Goal: Task Accomplishment & Management: Manage account settings

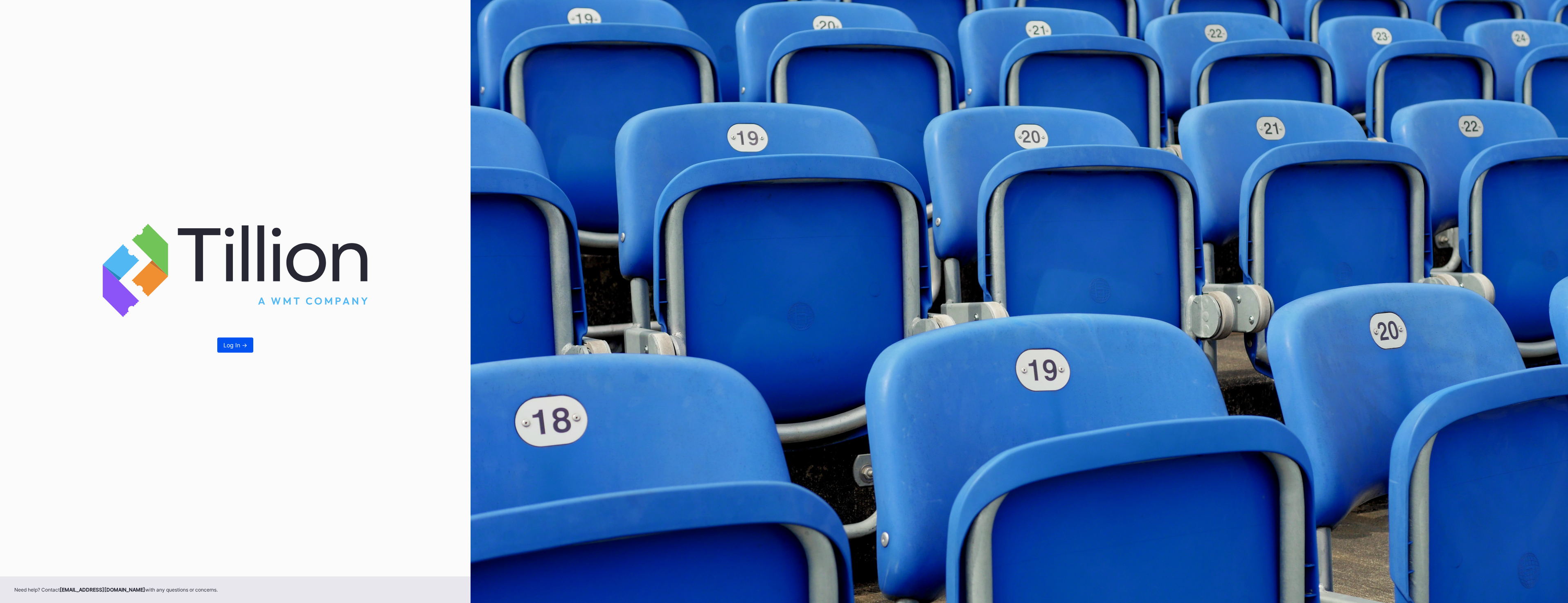
click at [235, 344] on div "Log In ->" at bounding box center [235, 344] width 24 height 7
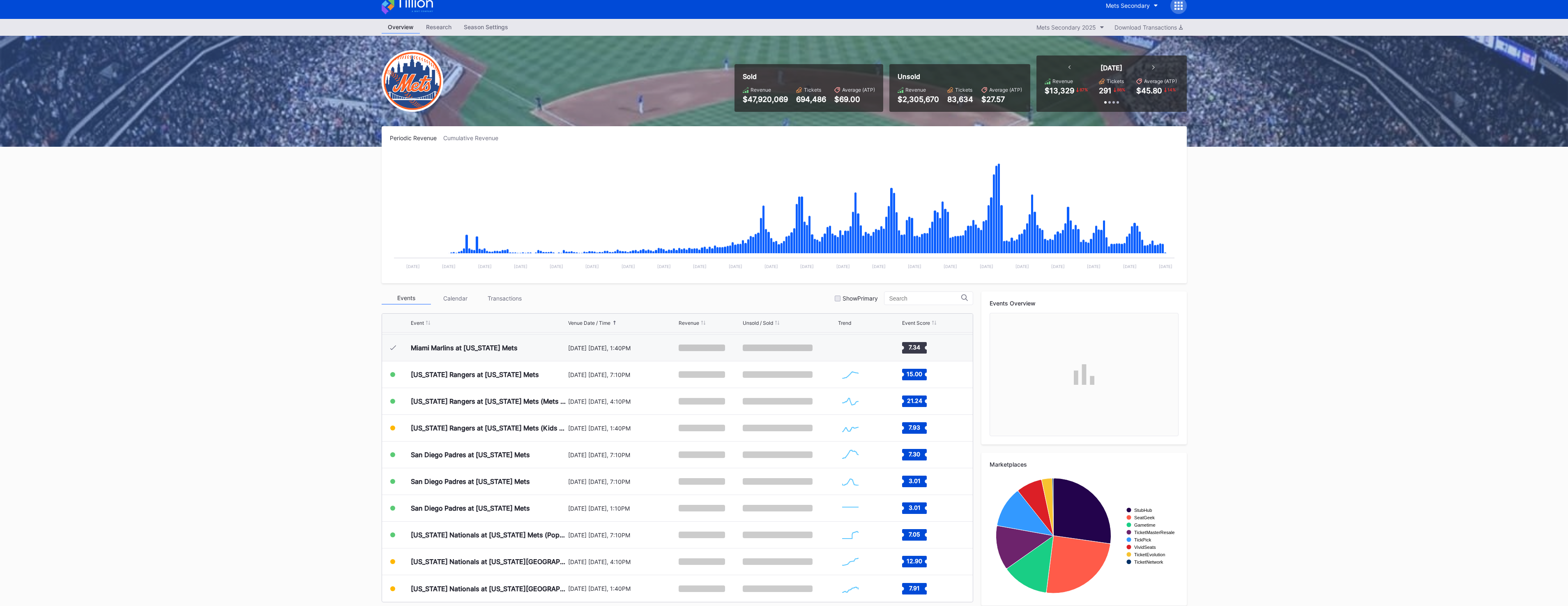
scroll to position [16, 0]
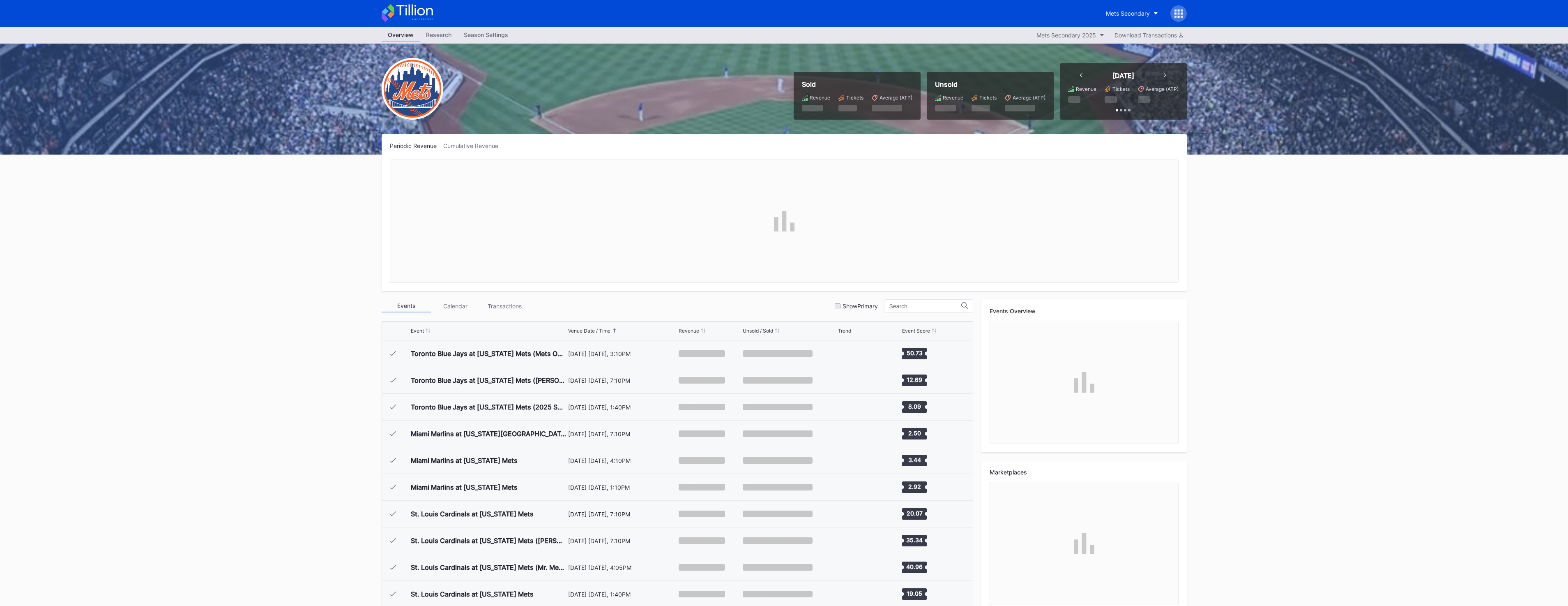
scroll to position [1868, 0]
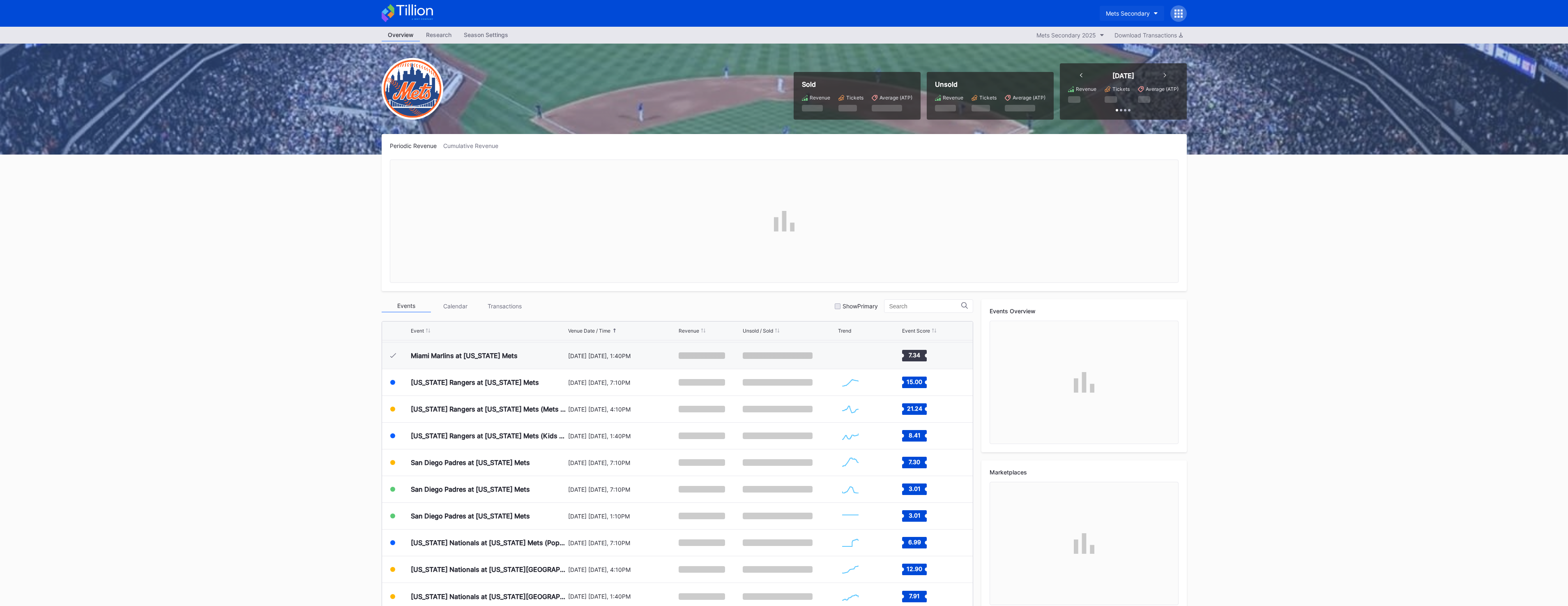
click at [1151, 20] on button "Mets Secondary" at bounding box center [1132, 13] width 65 height 15
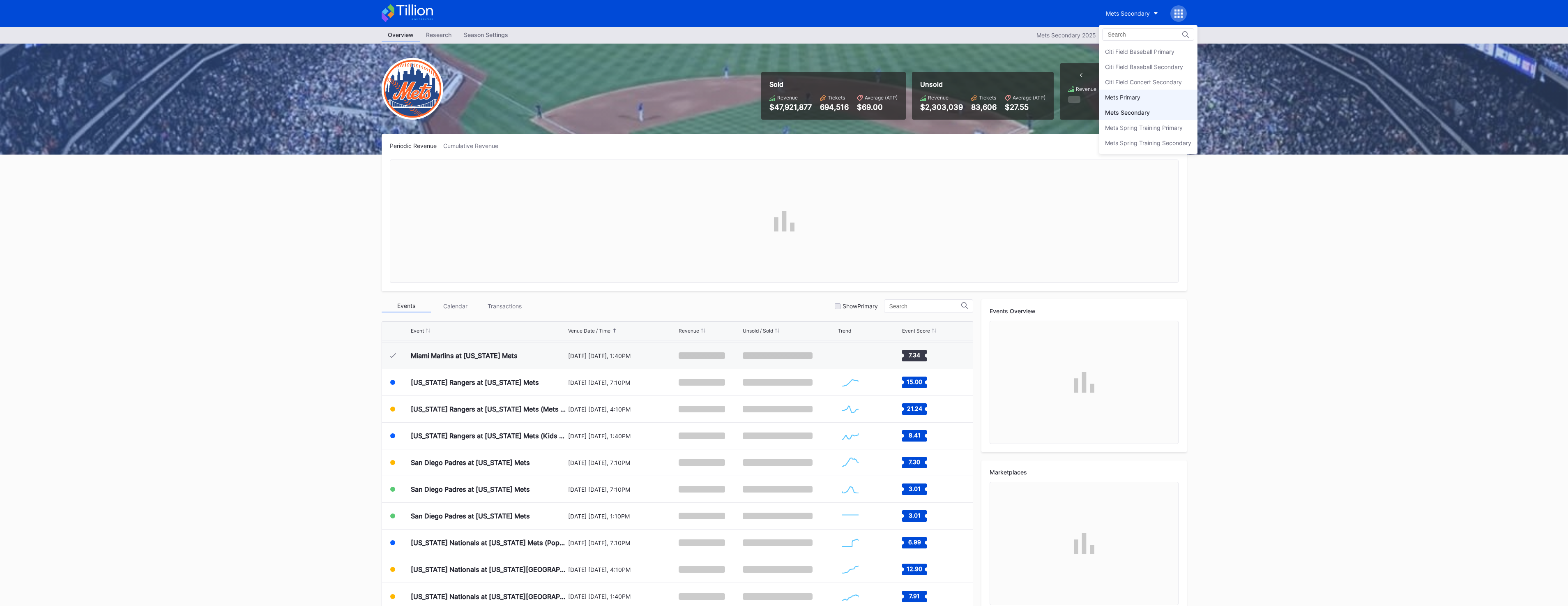
click at [1135, 92] on div "Mets Primary" at bounding box center [1148, 97] width 98 height 15
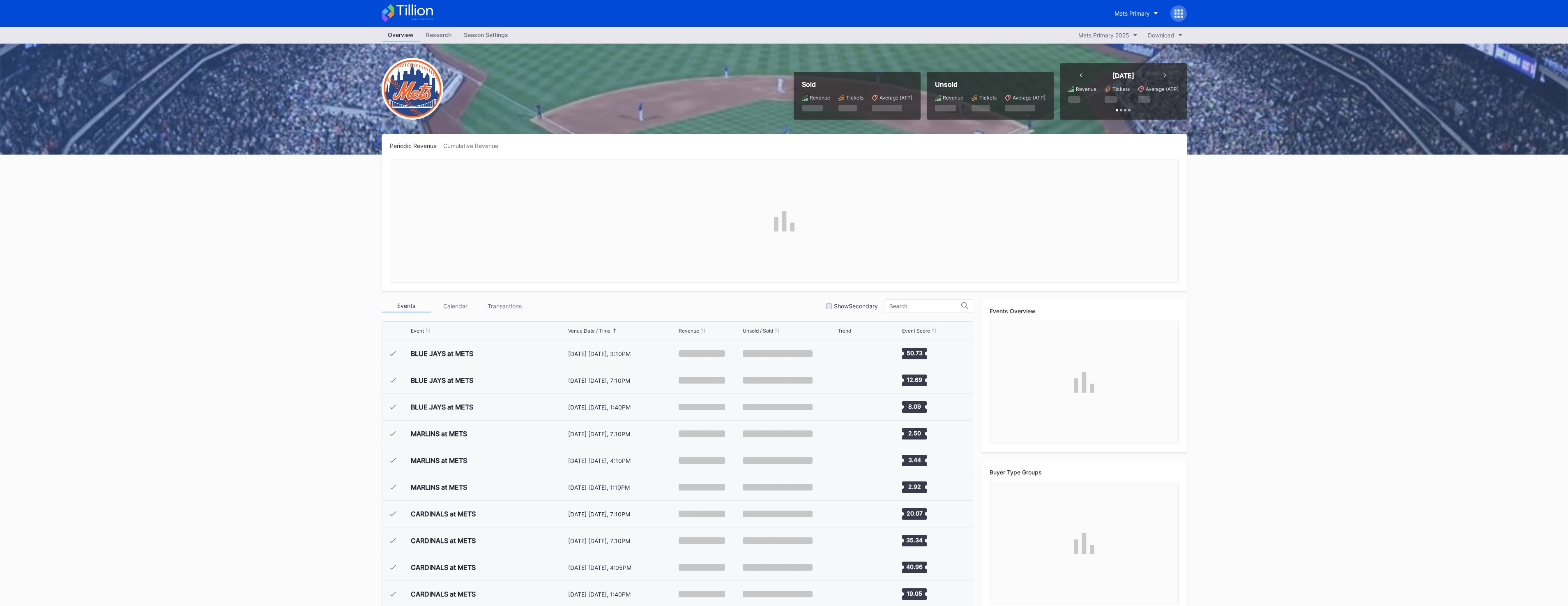
click at [510, 37] on div "Season Settings" at bounding box center [486, 34] width 57 height 12
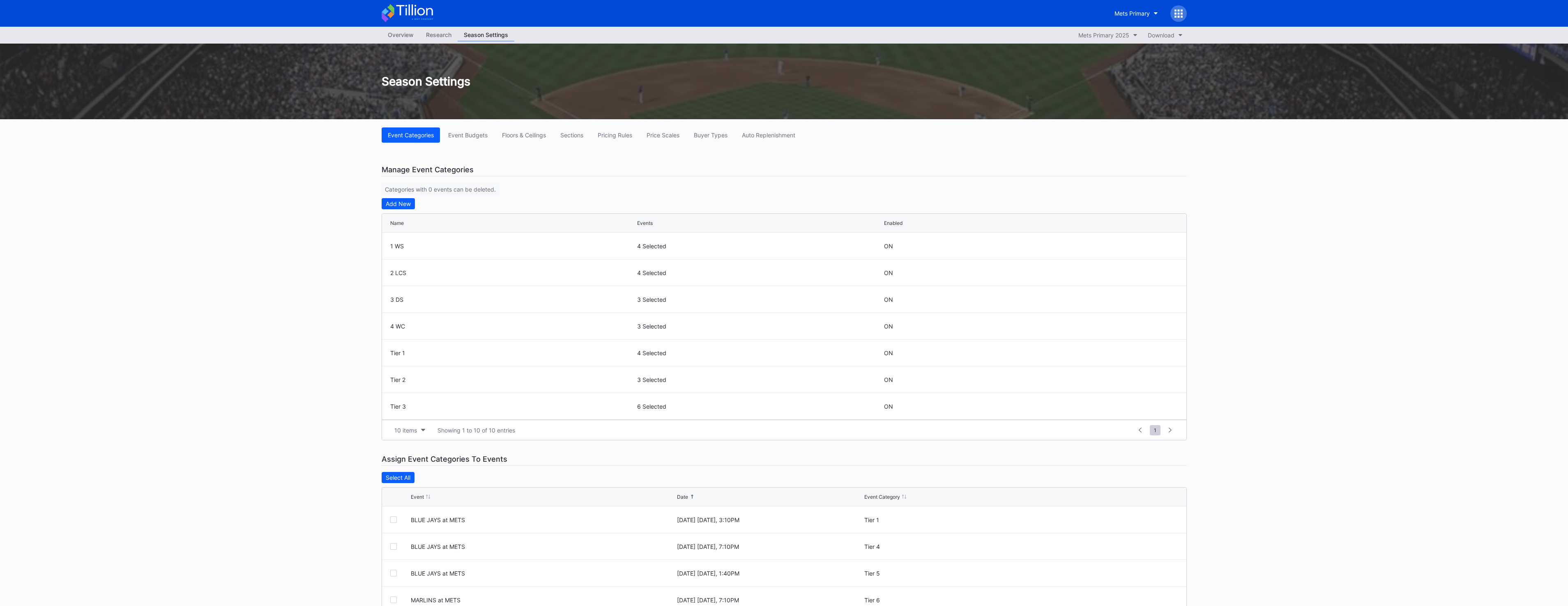
click at [769, 127] on div "Event Categories Event Budgets Floors & Ceilings Sections Pricing Rules Price S…" at bounding box center [784, 415] width 821 height 591
click at [773, 130] on button "Auto Replenishment" at bounding box center [769, 135] width 66 height 15
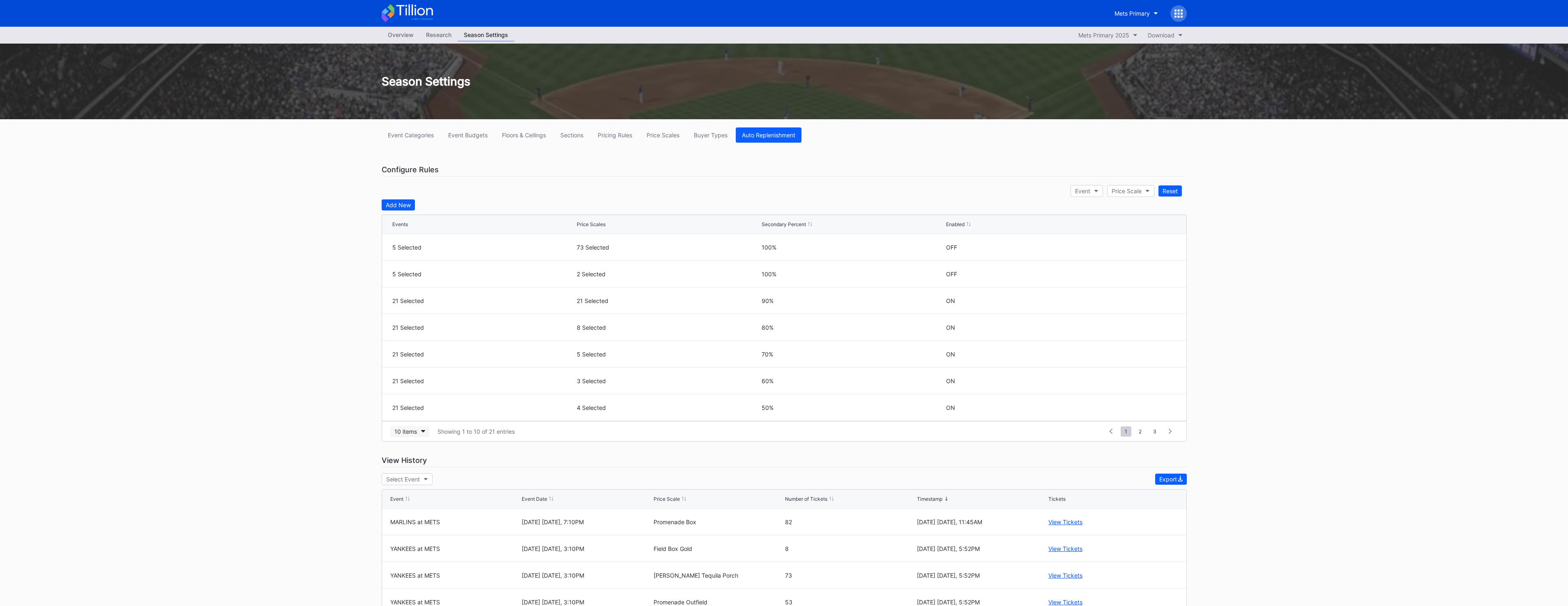
scroll to position [41, 0]
click at [393, 432] on button "10 items" at bounding box center [410, 431] width 39 height 11
click at [403, 498] on div "200 items" at bounding box center [410, 497] width 27 height 7
click at [1144, 302] on icon at bounding box center [1147, 301] width 6 height 6
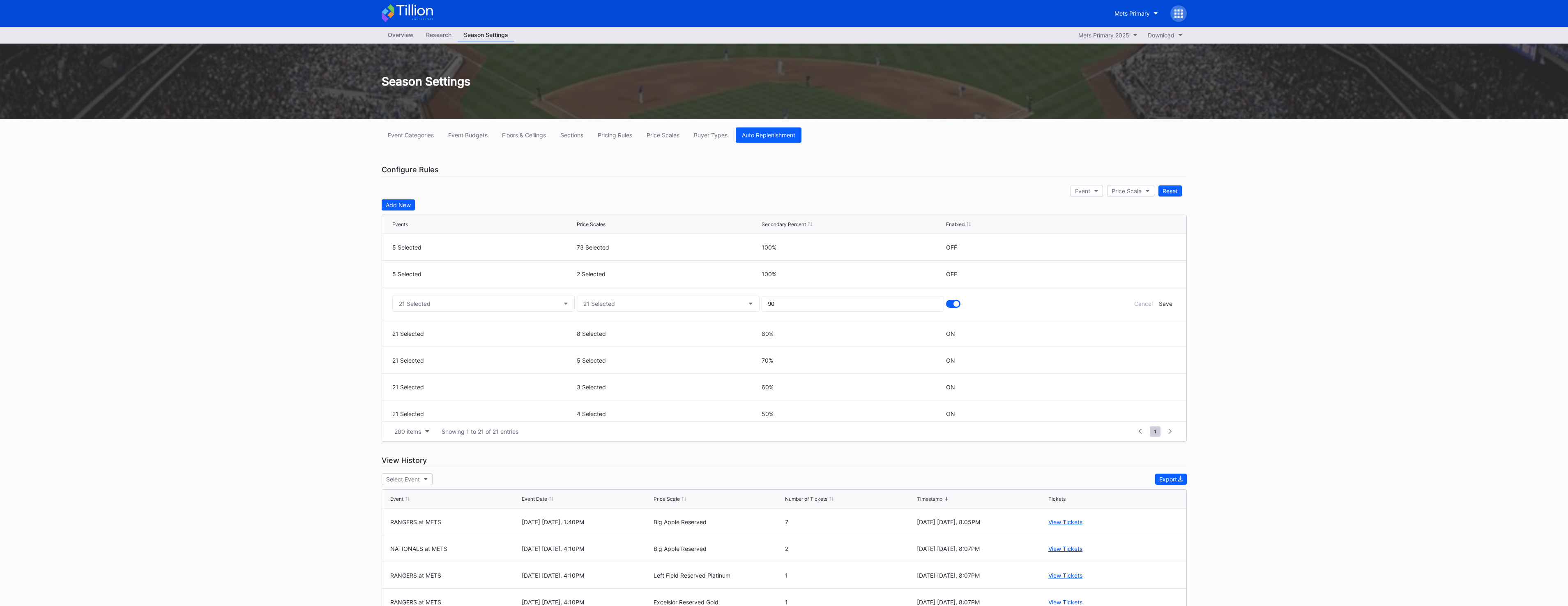
click at [398, 289] on div "21 Selected" at bounding box center [483, 303] width 183 height 32
click at [403, 297] on button "21 Selected" at bounding box center [483, 303] width 183 height 16
click at [405, 304] on div "21 Selected" at bounding box center [415, 303] width 32 height 7
click at [462, 426] on div "RANGERS at METS - [DATE] [DATE]" at bounding box center [464, 433] width 144 height 15
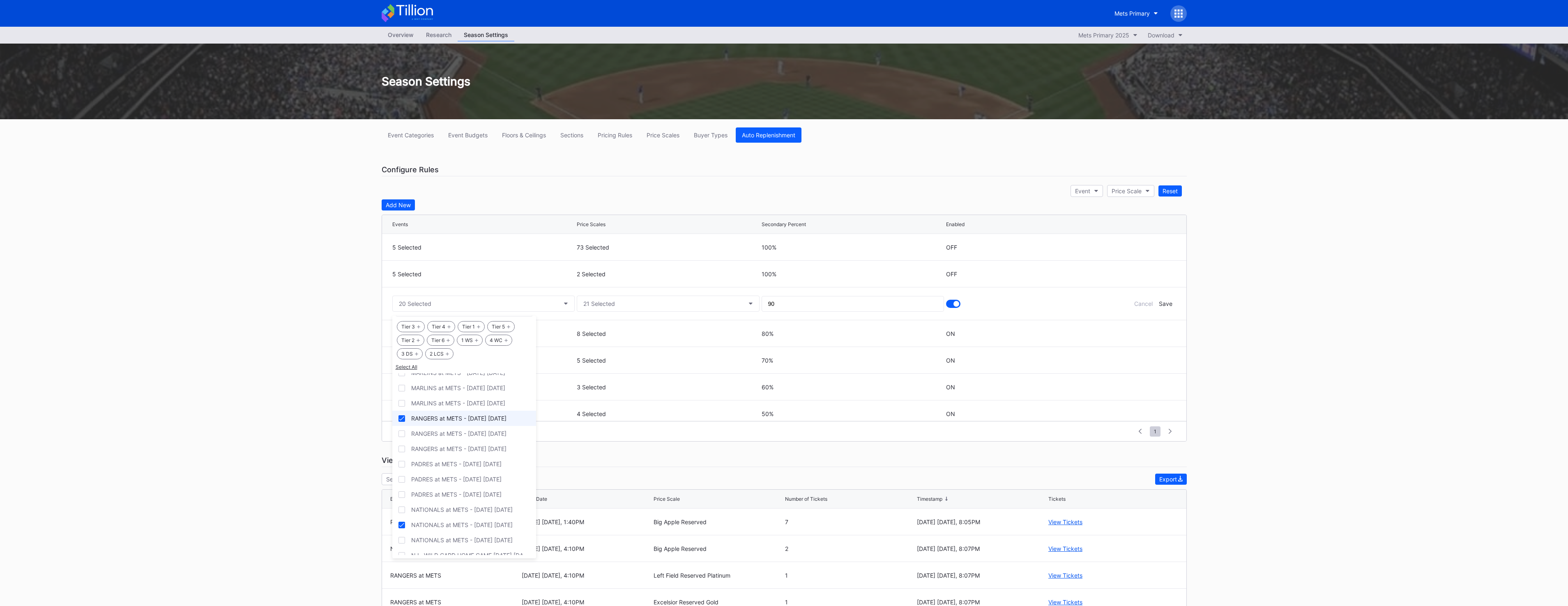
click at [461, 417] on div "RANGERS at METS - [DATE] [DATE]" at bounding box center [459, 418] width 95 height 7
click at [439, 521] on div "NATIONALS at METS - [DATE] [DATE]" at bounding box center [464, 525] width 144 height 15
click at [1166, 303] on div "Save" at bounding box center [1165, 303] width 13 height 7
click at [1144, 330] on icon at bounding box center [1147, 327] width 6 height 6
click at [423, 331] on div "21 Selected" at bounding box center [415, 330] width 32 height 7
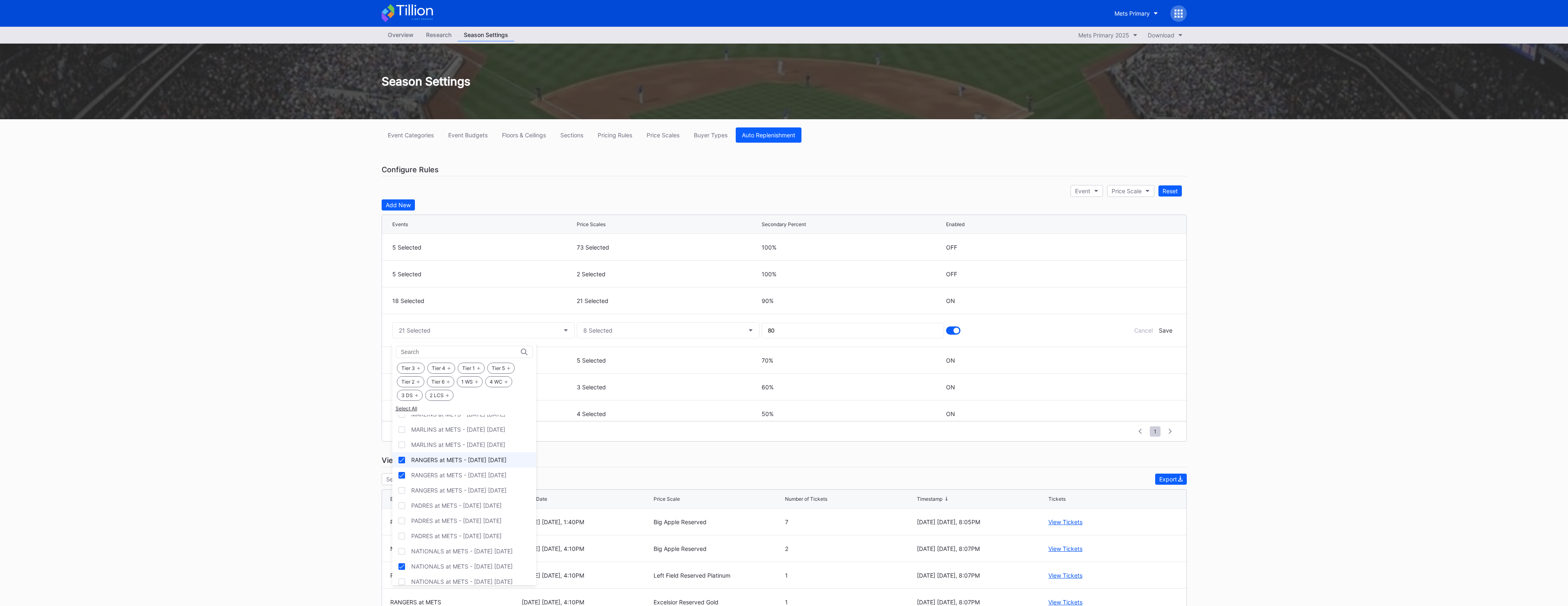
click at [466, 464] on div "RANGERS at METS - [DATE] [DATE]" at bounding box center [464, 459] width 144 height 15
click at [462, 473] on div "RANGERS at METS - [DATE] [DATE]" at bounding box center [459, 475] width 95 height 7
click at [450, 564] on div "NATIONALS at METS - [DATE] [DATE]" at bounding box center [462, 566] width 101 height 7
click at [1165, 330] on div "Save" at bounding box center [1165, 330] width 13 height 7
click at [1144, 354] on icon at bounding box center [1147, 354] width 6 height 6
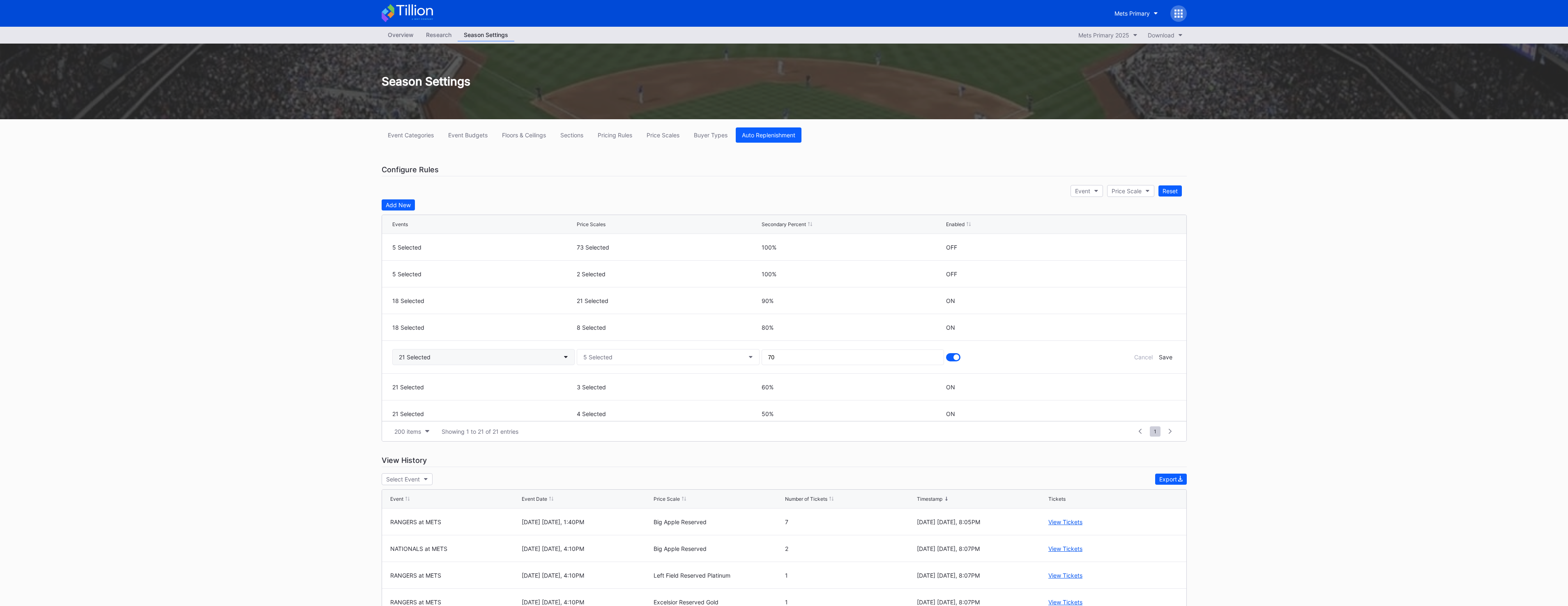
click at [407, 353] on div "21 Selected" at bounding box center [415, 357] width 32 height 7
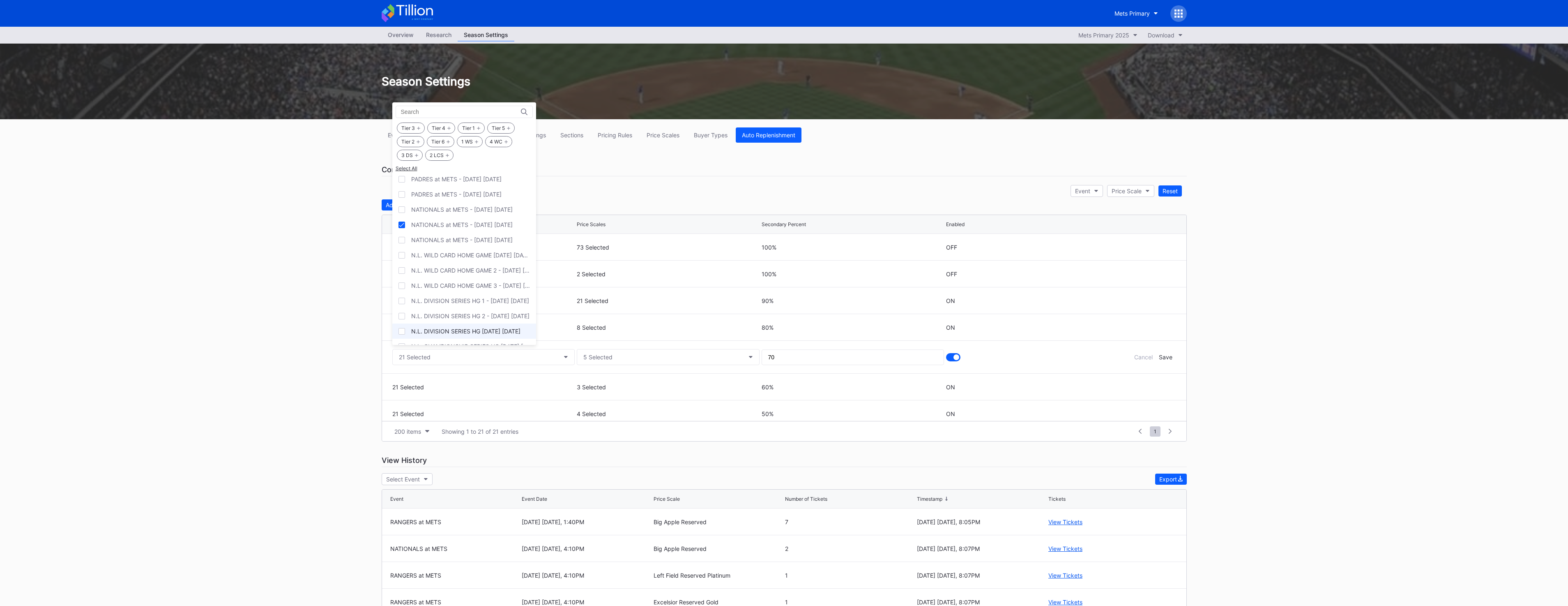
scroll to position [1042, 0]
click at [472, 227] on div "RANGERS at METS - [DATE] [DATE]" at bounding box center [464, 220] width 144 height 15
click at [469, 242] on div "RANGERS at METS - [DATE] [DATE]" at bounding box center [464, 235] width 144 height 15
click at [460, 324] on div "NATIONALS at METS - [DATE] [DATE]" at bounding box center [462, 326] width 101 height 7
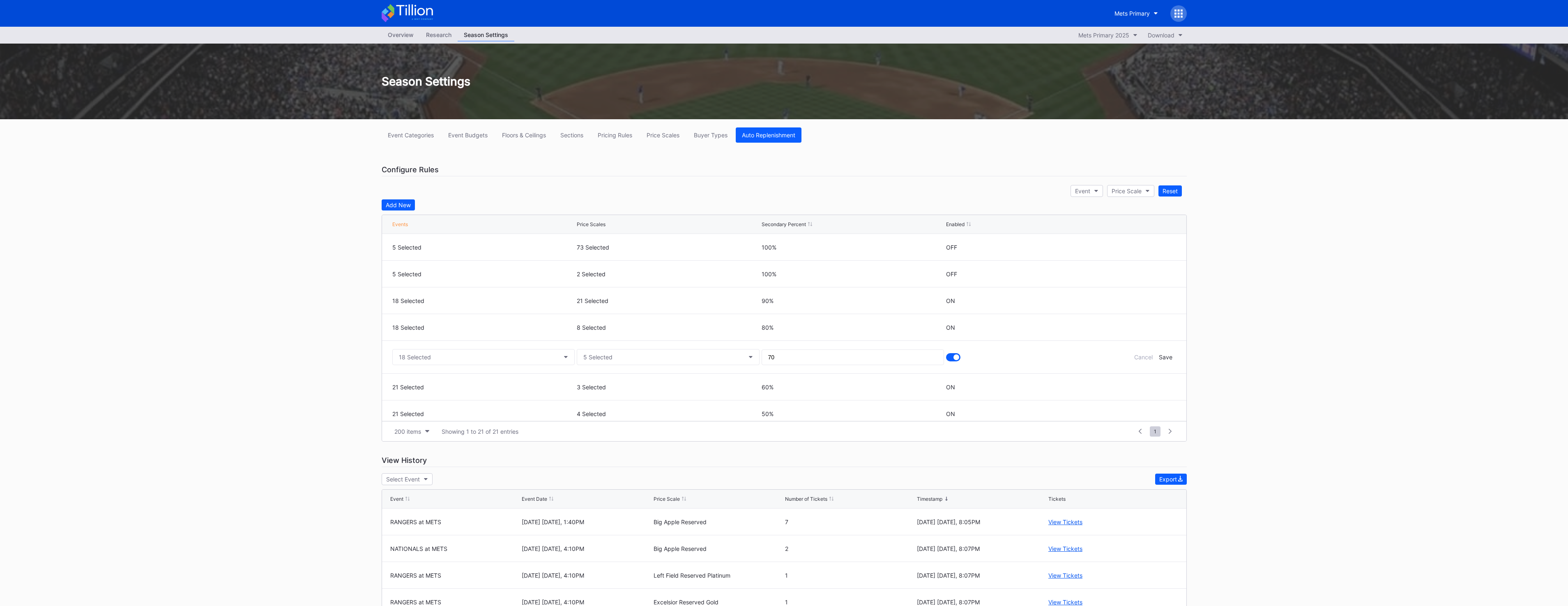
click at [1166, 360] on div "Cancel Save" at bounding box center [1153, 357] width 49 height 7
click at [1163, 357] on div "Save" at bounding box center [1165, 357] width 13 height 7
click at [1144, 382] on icon at bounding box center [1147, 380] width 6 height 6
click at [462, 390] on button "21 Selected" at bounding box center [483, 383] width 183 height 16
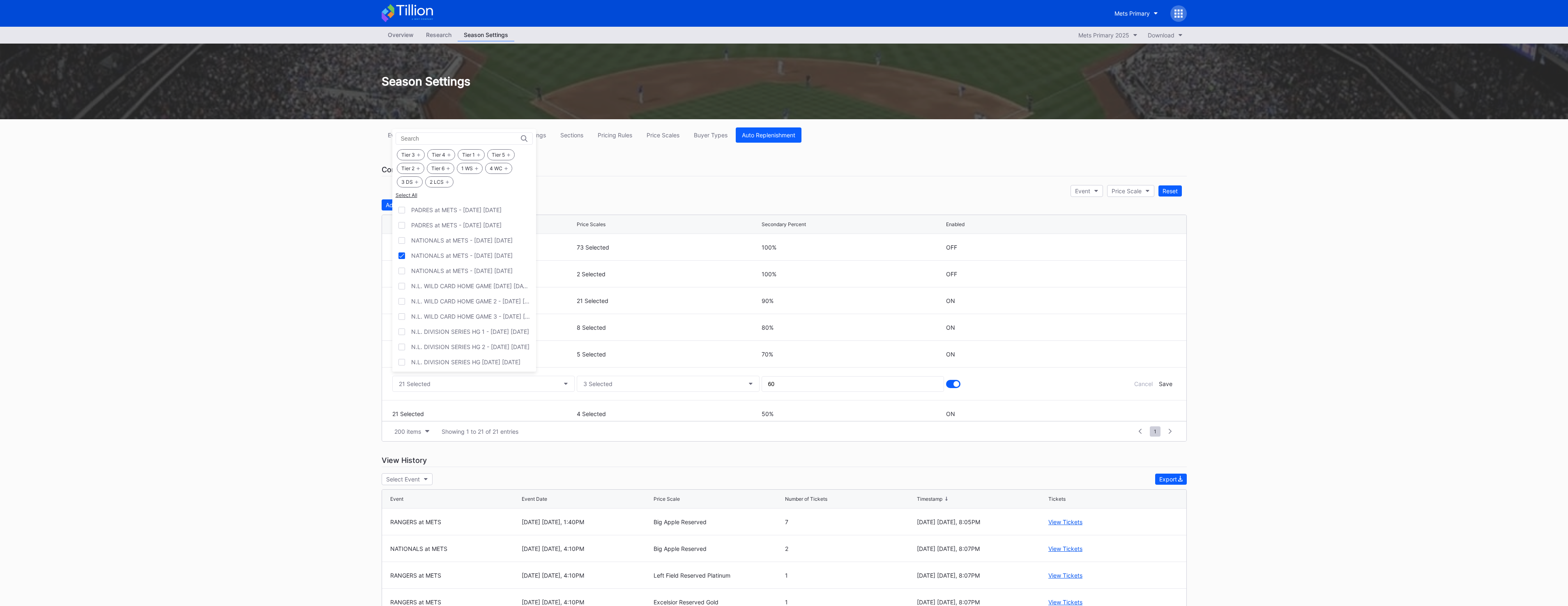
scroll to position [1083, 0]
click at [468, 212] on div "RANGERS at METS - [DATE] [DATE]" at bounding box center [464, 205] width 144 height 15
click at [466, 222] on div "RANGERS at METS - [DATE] [DATE]" at bounding box center [459, 221] width 95 height 7
click at [446, 312] on div "NATIONALS at METS - [DATE] [DATE]" at bounding box center [462, 312] width 101 height 7
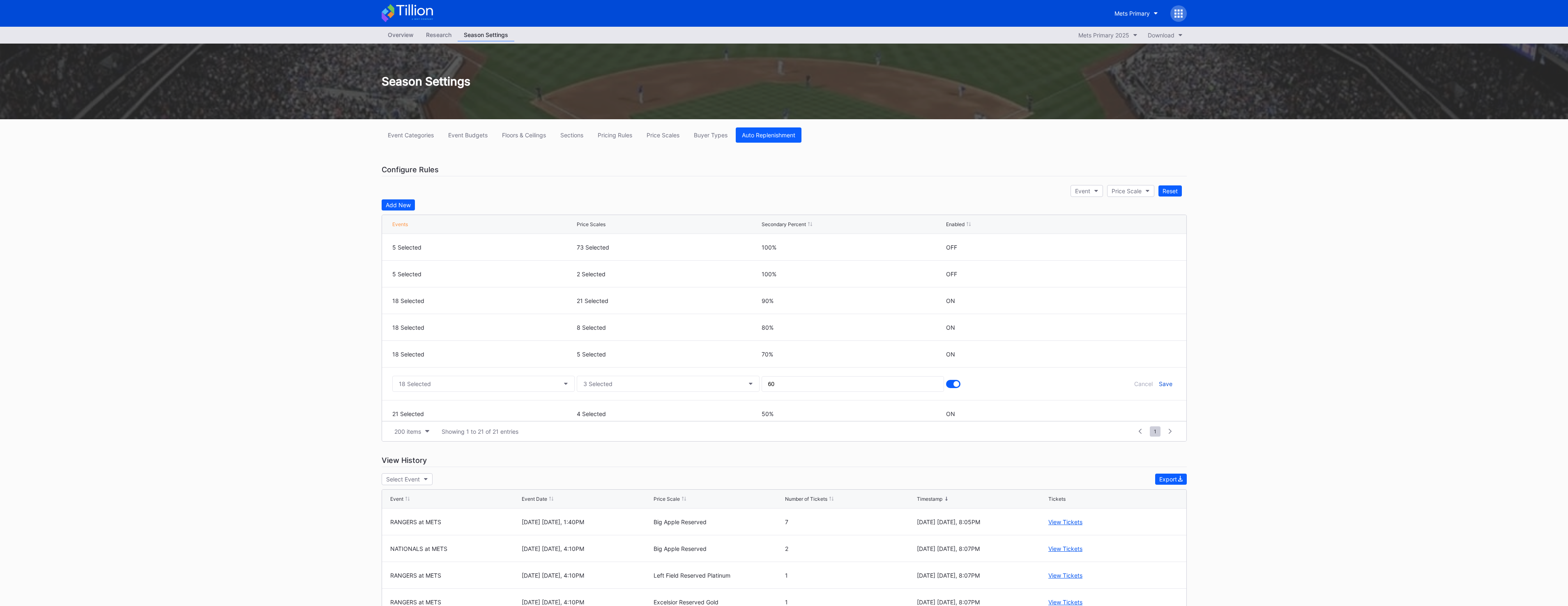
click at [1160, 383] on div "Save" at bounding box center [1165, 383] width 13 height 7
click at [1144, 328] on icon at bounding box center [1147, 325] width 6 height 6
click at [488, 327] on button "21 Selected" at bounding box center [483, 328] width 183 height 16
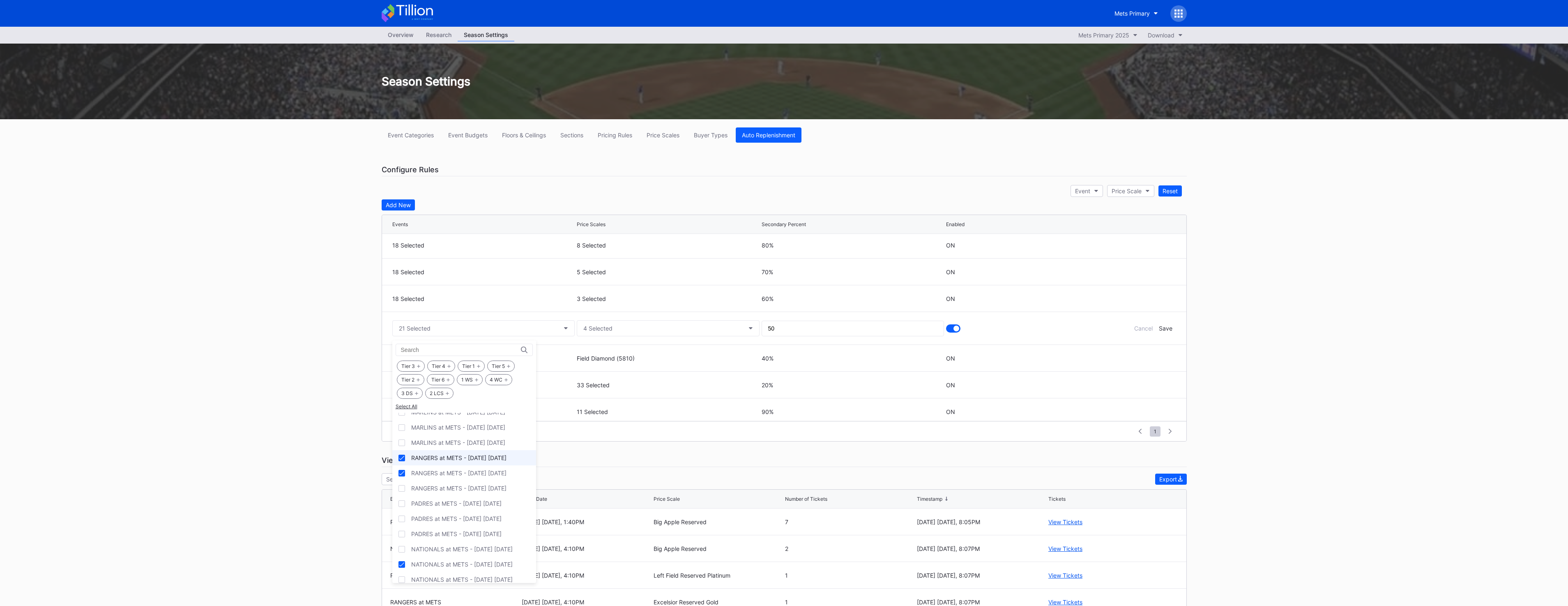
click at [486, 460] on div "RANGERS at METS - [DATE] [DATE]" at bounding box center [459, 457] width 95 height 7
click at [482, 472] on div "RANGERS at METS - [DATE] [DATE]" at bounding box center [459, 473] width 95 height 7
click at [461, 557] on div "NATIONALS at METS - [DATE] [DATE]" at bounding box center [464, 564] width 144 height 15
click at [1163, 328] on div "Save" at bounding box center [1165, 328] width 13 height 7
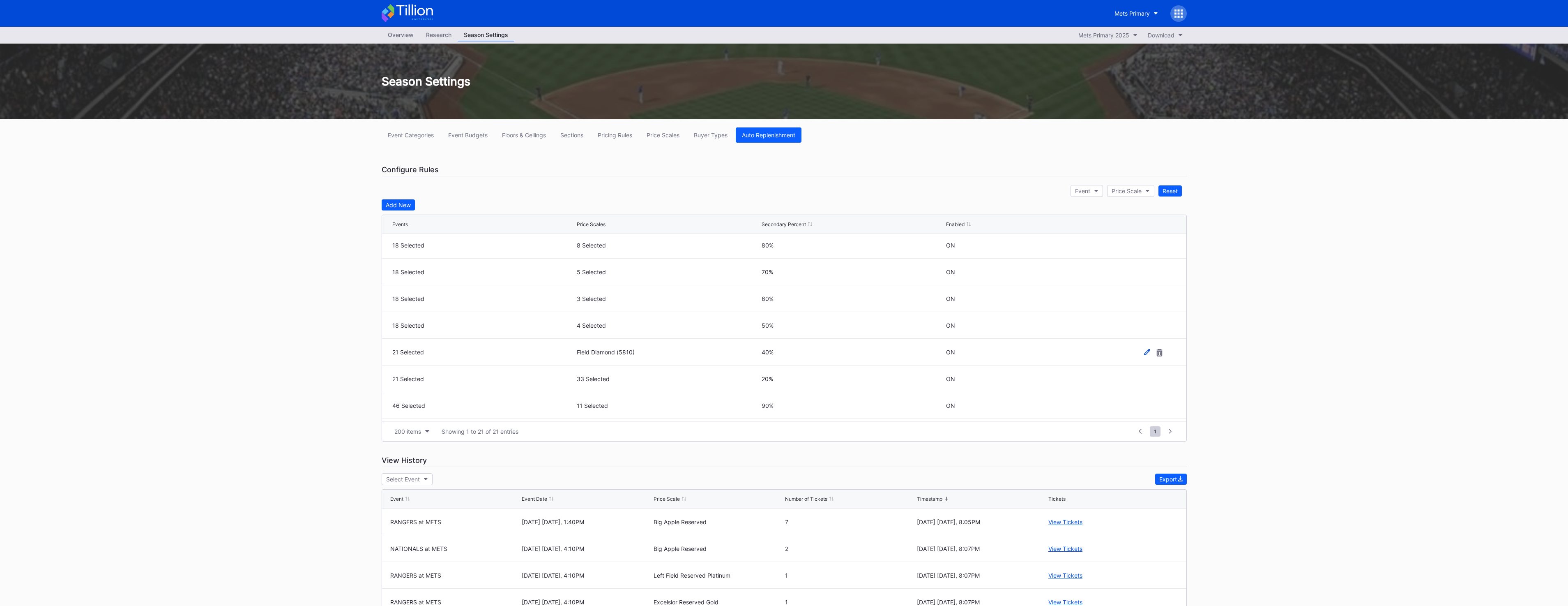
click at [1144, 353] on icon at bounding box center [1147, 352] width 6 height 6
click at [444, 360] on button "21 Selected" at bounding box center [483, 355] width 183 height 16
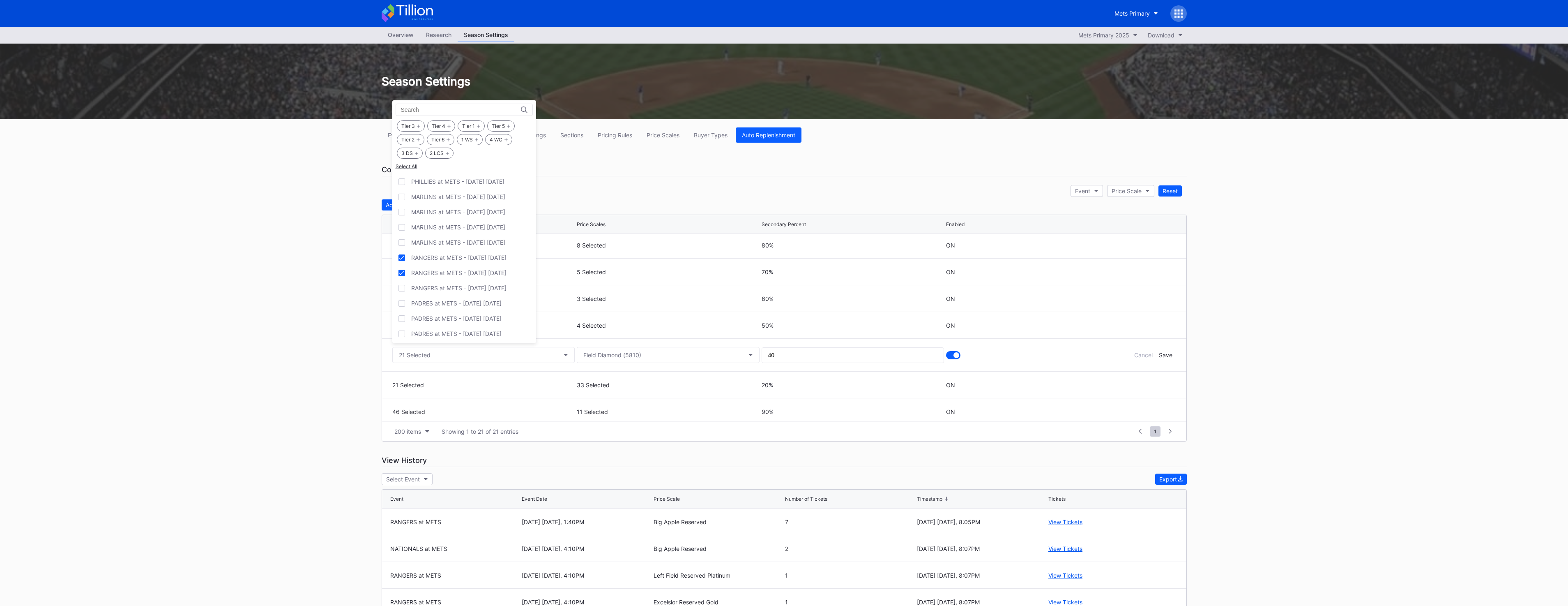
scroll to position [1001, 0]
click at [460, 263] on div "RANGERS at METS - [DATE] [DATE]" at bounding box center [459, 259] width 95 height 7
click at [458, 273] on div "RANGERS at METS - [DATE] [DATE]" at bounding box center [459, 274] width 95 height 7
click at [460, 324] on div "NATIONALS at METS - [DATE] [DATE]" at bounding box center [462, 324] width 101 height 7
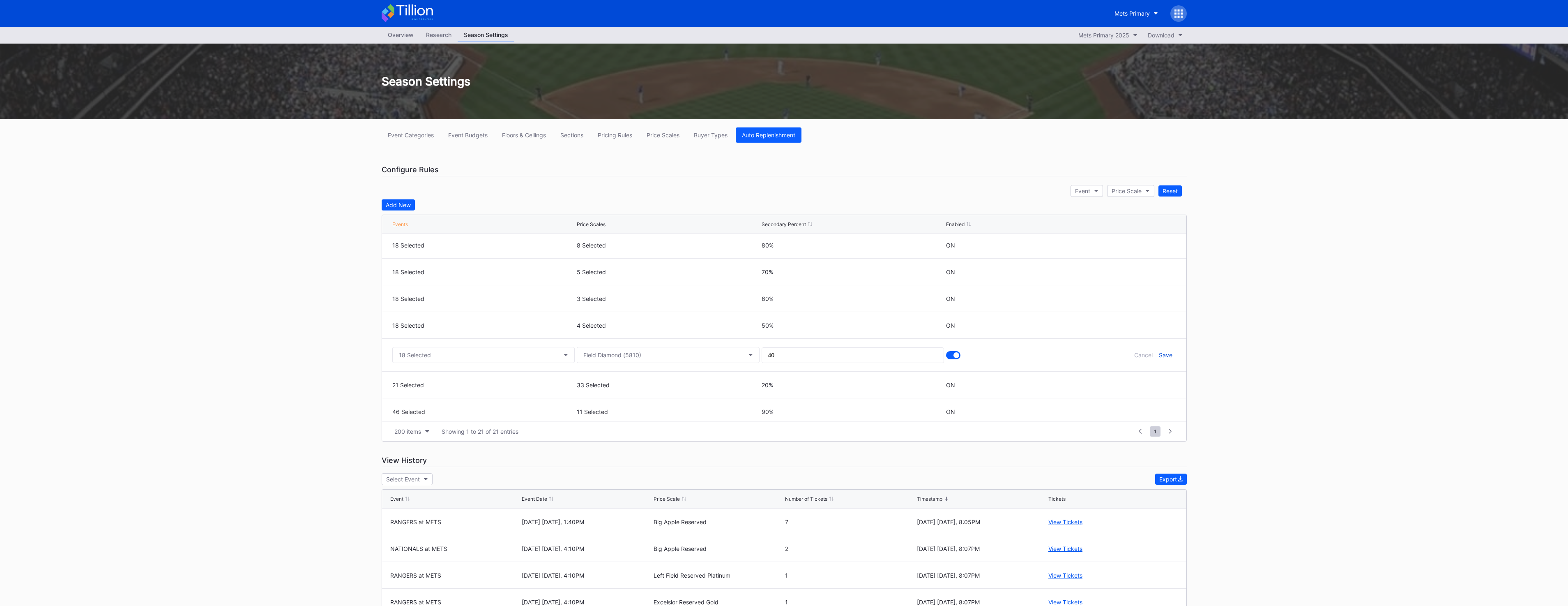
click at [1163, 357] on div "Save" at bounding box center [1165, 355] width 13 height 7
click at [1144, 380] on icon at bounding box center [1147, 379] width 6 height 6
click at [489, 383] on button "21 Selected" at bounding box center [483, 382] width 183 height 16
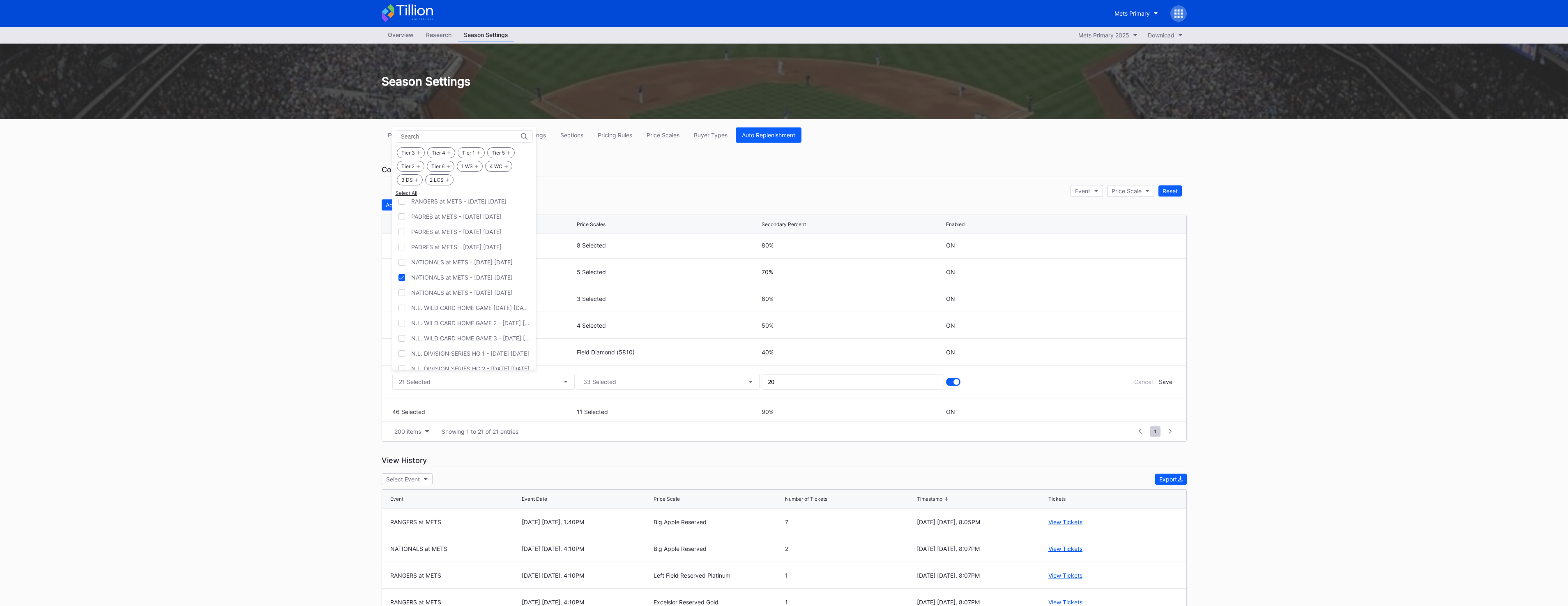
scroll to position [1001, 0]
click at [475, 289] on div "RANGERS at METS - [DATE] [DATE]" at bounding box center [459, 286] width 95 height 7
click at [473, 303] on div "RANGERS at METS - [DATE] [DATE]" at bounding box center [459, 301] width 95 height 7
click at [474, 317] on div "NATIONALS at METS - [DATE] [DATE]" at bounding box center [464, 310] width 144 height 15
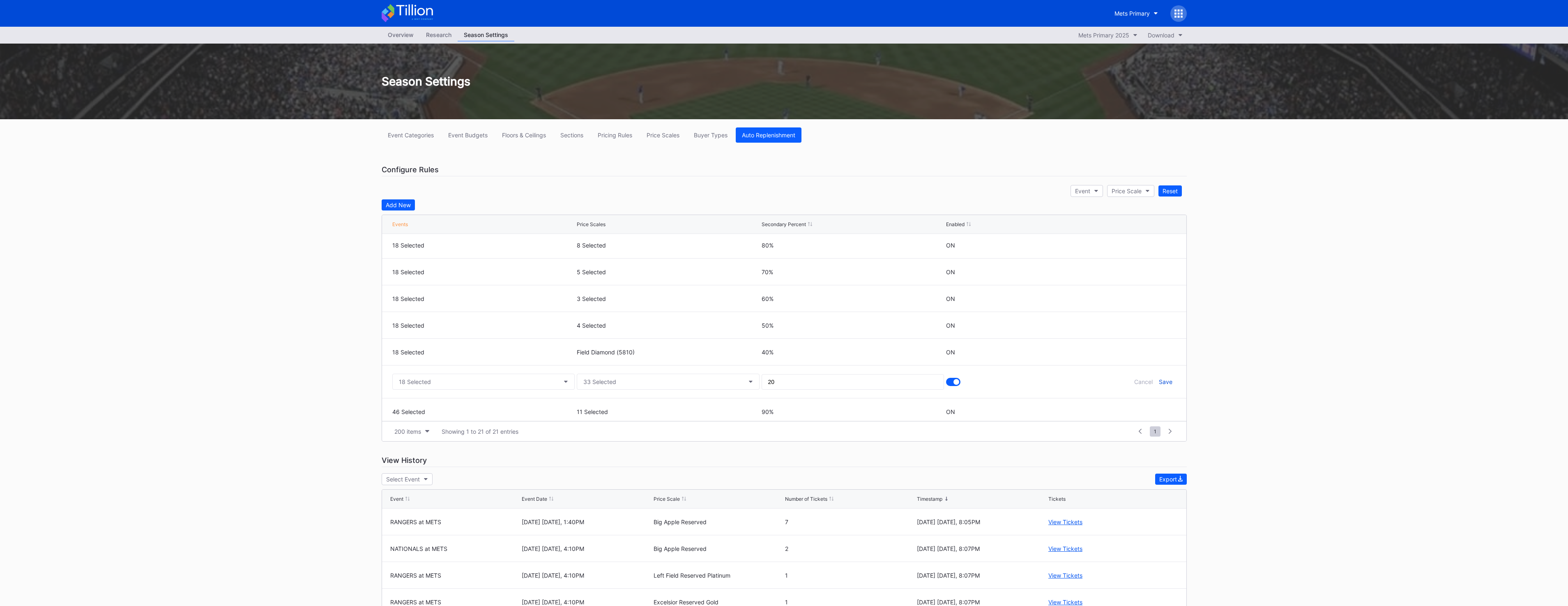
click at [1159, 379] on div "Save" at bounding box center [1165, 381] width 13 height 7
click at [1141, 322] on div "46 Selected 11 Selected 90% ON" at bounding box center [784, 318] width 804 height 27
click at [1144, 320] on icon at bounding box center [1147, 318] width 6 height 6
click at [489, 322] on button "46 Selected" at bounding box center [483, 321] width 183 height 16
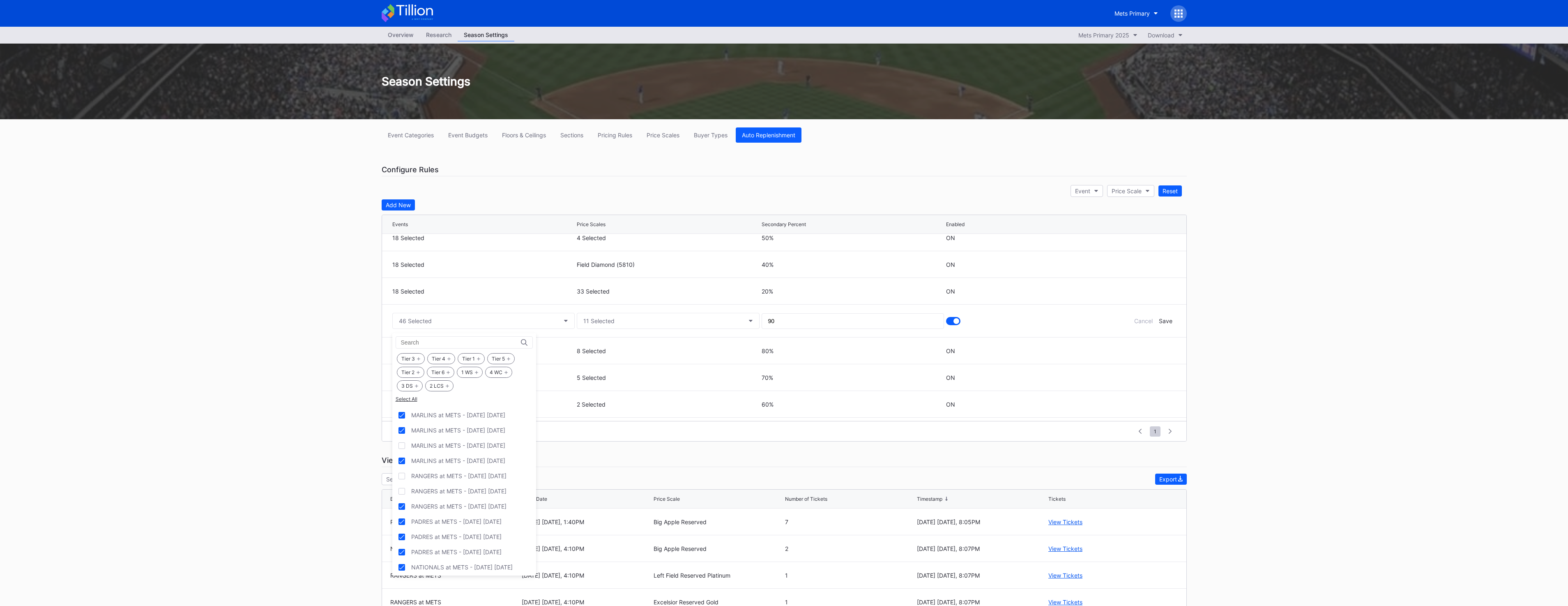
scroll to position [1039, 0]
click at [461, 492] on div "PADRES at METS - [DATE] [DATE]" at bounding box center [464, 500] width 144 height 15
click at [461, 484] on div "RANGERS at METS - [DATE] [DATE]" at bounding box center [459, 484] width 95 height 7
click at [449, 509] on div "PADRES at METS - [DATE] [DATE]" at bounding box center [464, 515] width 144 height 15
click at [444, 531] on div "PADRES at METS - [DATE] [DATE]" at bounding box center [456, 530] width 90 height 7
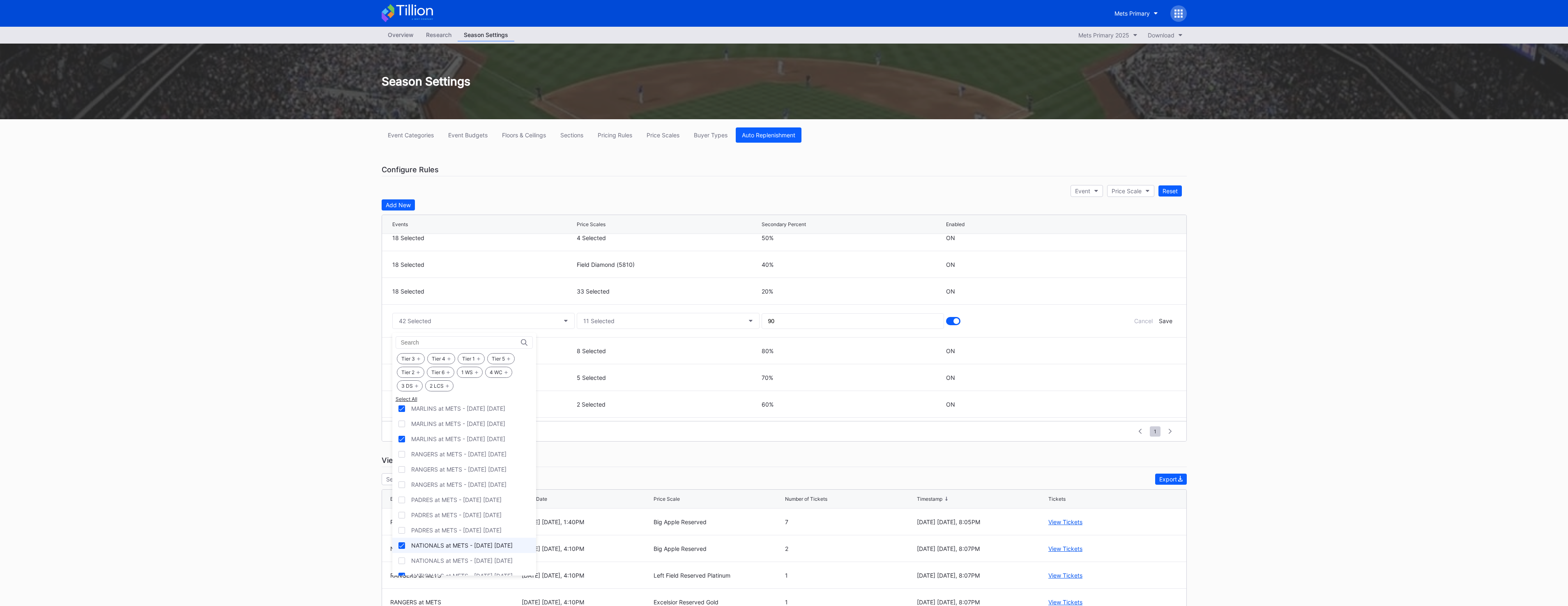
click at [443, 546] on div "NATIONALS at METS - [DATE] [DATE]" at bounding box center [462, 545] width 101 height 7
click at [450, 535] on div "NATIONALS at METS - [DATE] [DATE]" at bounding box center [462, 534] width 101 height 7
click at [1161, 323] on div "Save" at bounding box center [1165, 320] width 13 height 7
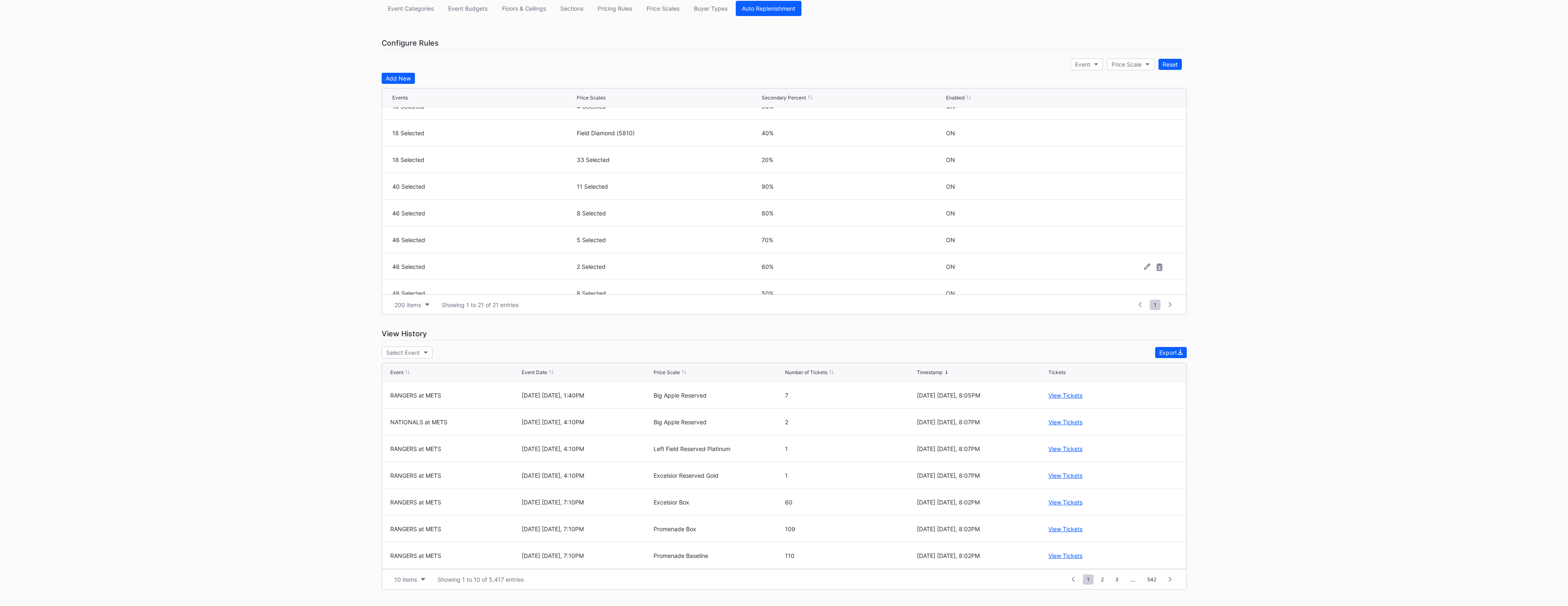
scroll to position [169, 0]
click at [1144, 220] on icon at bounding box center [1147, 220] width 6 height 6
click at [437, 227] on button "46 Selected" at bounding box center [483, 222] width 183 height 16
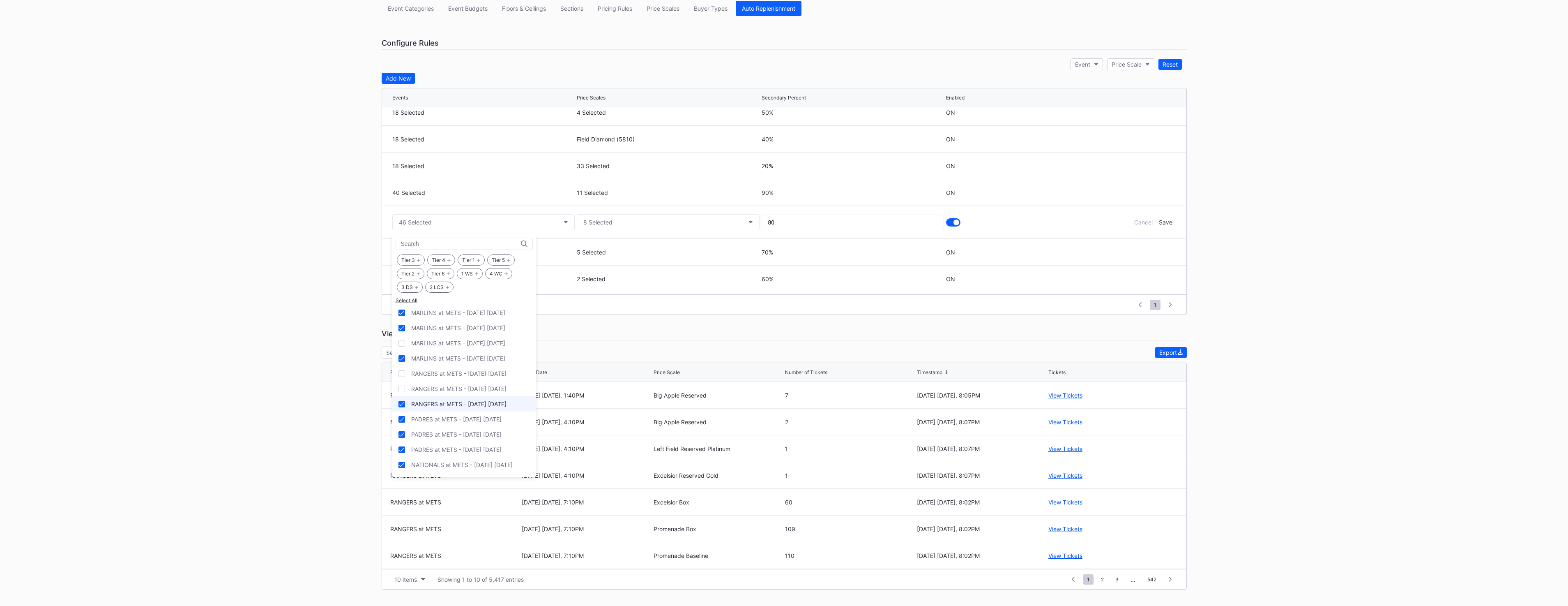
click at [451, 404] on div "RANGERS at METS - [DATE] [DATE]" at bounding box center [459, 404] width 95 height 7
click at [449, 421] on div "PADRES at METS - [DATE] [DATE]" at bounding box center [456, 419] width 90 height 7
drag, startPoint x: 447, startPoint y: 432, endPoint x: 445, endPoint y: 441, distance: 9.2
click at [447, 432] on div "PADRES at METS - [DATE] [DATE]" at bounding box center [456, 434] width 90 height 7
click at [443, 445] on div "PADRES at METS - [DATE] [DATE]" at bounding box center [464, 449] width 144 height 15
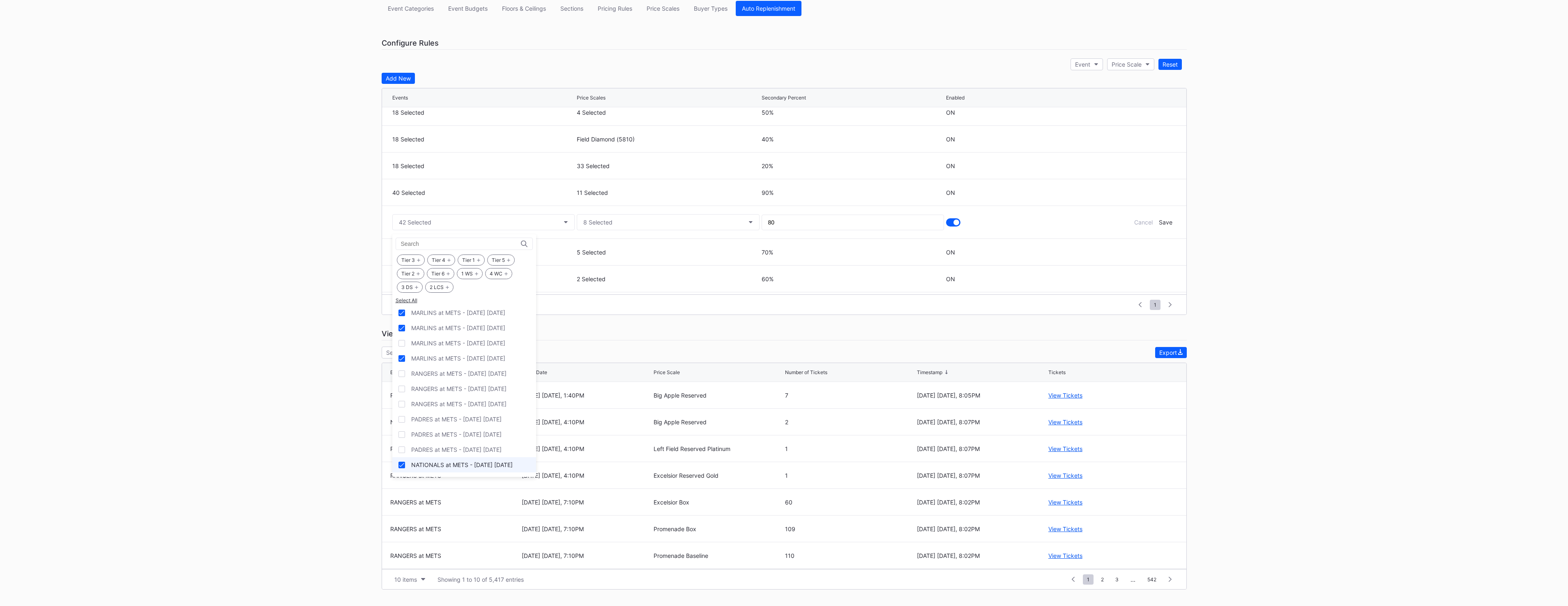
click at [439, 464] on div "NATIONALS at METS - [DATE] [DATE]" at bounding box center [462, 464] width 101 height 7
click at [447, 447] on div "NATIONALS at METS - [DATE] [DATE]" at bounding box center [464, 454] width 144 height 15
click at [1160, 218] on form "40 Selected 8 Selected 80 Cancel Save" at bounding box center [784, 222] width 788 height 32
click at [1160, 221] on div "Save" at bounding box center [1165, 222] width 13 height 7
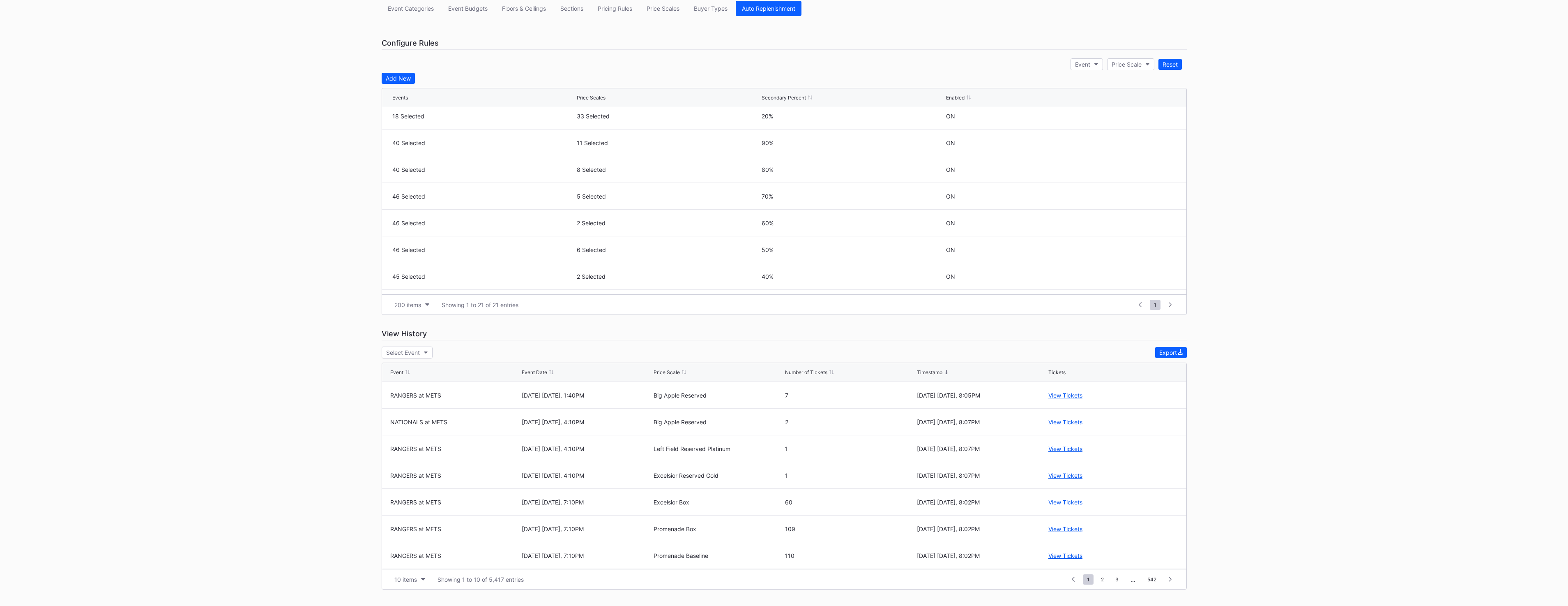
scroll to position [273, 0]
click at [1144, 144] on icon at bounding box center [1147, 142] width 6 height 6
click at [533, 134] on div "46 Selected" at bounding box center [483, 144] width 183 height 32
click at [537, 142] on button "46 Selected" at bounding box center [483, 145] width 183 height 16
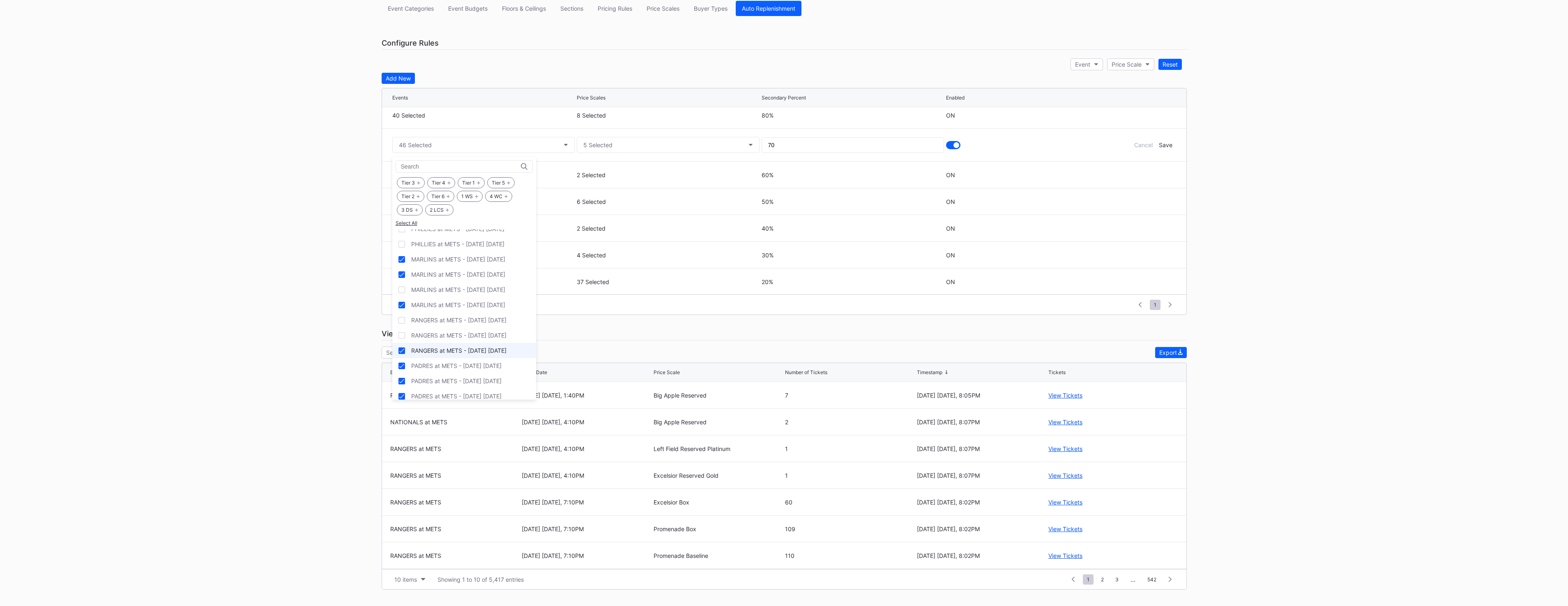
click at [488, 349] on div "RANGERS at METS - [DATE] [DATE]" at bounding box center [459, 350] width 95 height 7
click at [475, 364] on div "PADRES at METS - [DATE] [DATE]" at bounding box center [456, 365] width 90 height 7
click at [468, 380] on div "PADRES at METS - [DATE] [DATE]" at bounding box center [456, 380] width 90 height 7
click at [464, 394] on div "PADRES at METS - [DATE] [DATE]" at bounding box center [456, 396] width 90 height 7
click at [464, 375] on div "NATIONALS at METS - [DATE] [DATE]" at bounding box center [464, 370] width 144 height 15
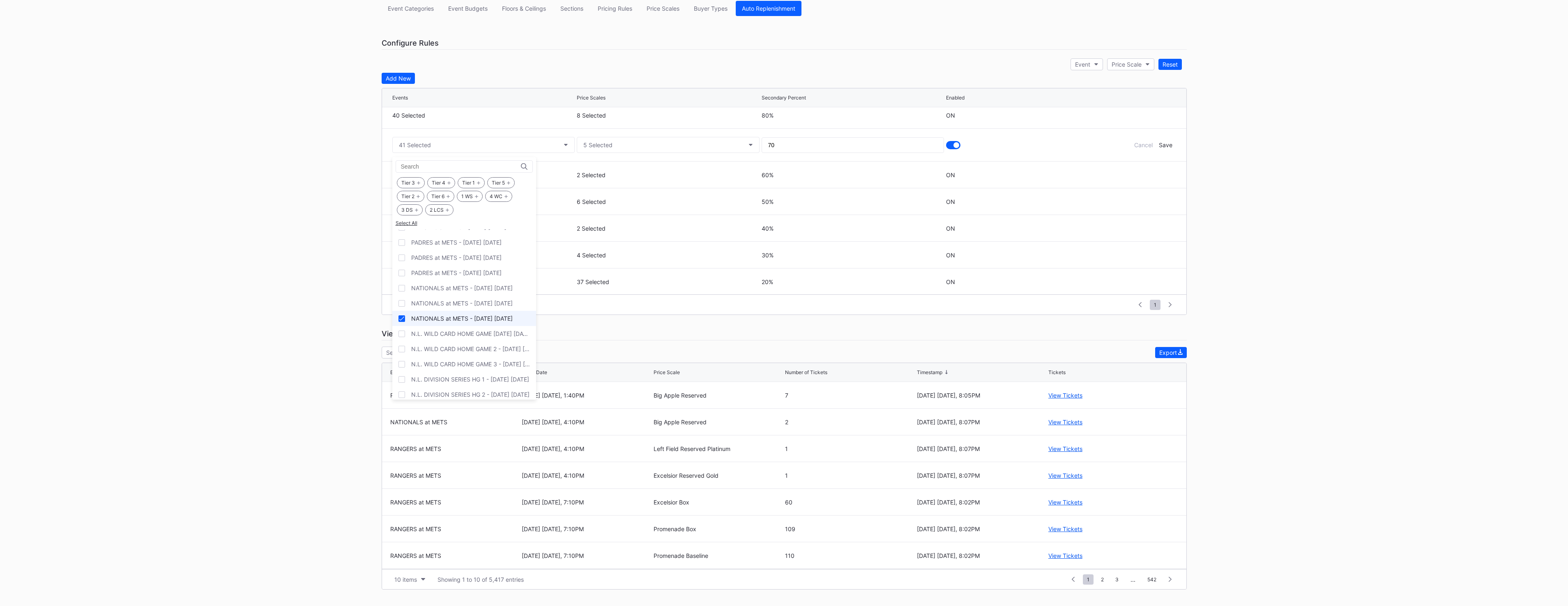
click at [473, 324] on div "NATIONALS at METS - [DATE] [DATE]" at bounding box center [464, 318] width 144 height 15
click at [1161, 145] on div "Save" at bounding box center [1165, 144] width 13 height 7
click at [1144, 193] on icon at bounding box center [1147, 194] width 6 height 6
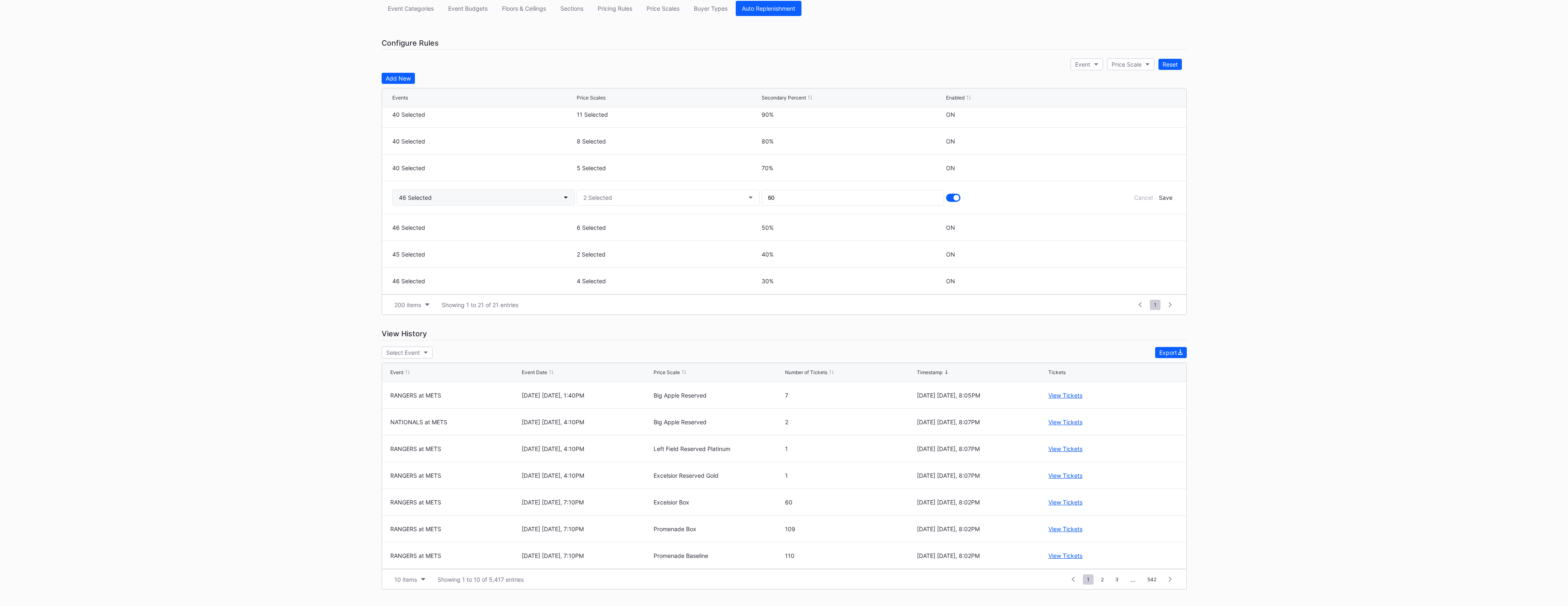
click at [477, 198] on button "46 Selected" at bounding box center [483, 198] width 183 height 16
click at [474, 373] on div "RANGERS at METS - [DATE] [DATE]" at bounding box center [459, 372] width 95 height 7
click at [471, 391] on div "PADRES at METS - [DATE] [DATE]" at bounding box center [464, 387] width 144 height 15
click at [466, 408] on div "PADRES at METS - [DATE] [DATE]" at bounding box center [464, 402] width 144 height 15
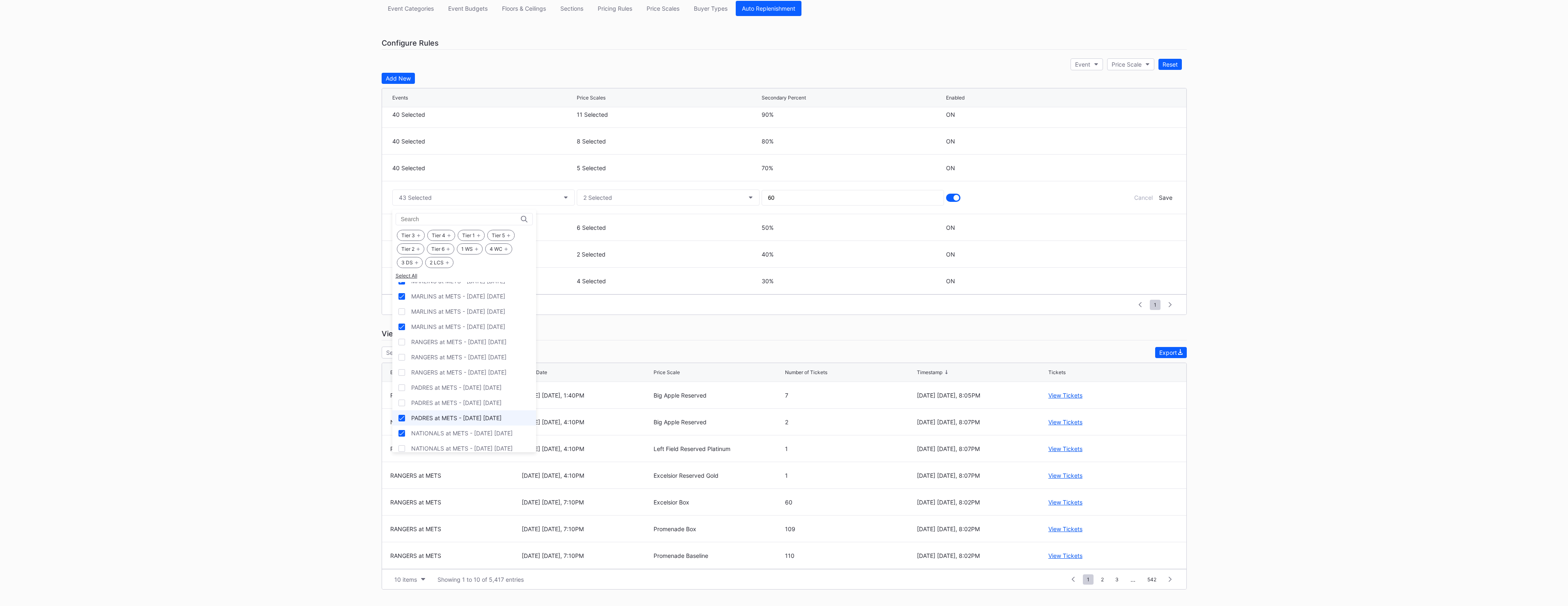
click at [464, 424] on div "PADRES at METS - [DATE] [DATE]" at bounding box center [464, 418] width 144 height 15
click at [463, 438] on div "NATIONALS at METS - [DATE] [DATE]" at bounding box center [464, 433] width 144 height 15
click at [479, 383] on div "NATIONALS at METS - [DATE] [DATE]" at bounding box center [462, 381] width 101 height 7
click at [1159, 196] on div "Save" at bounding box center [1165, 197] width 13 height 7
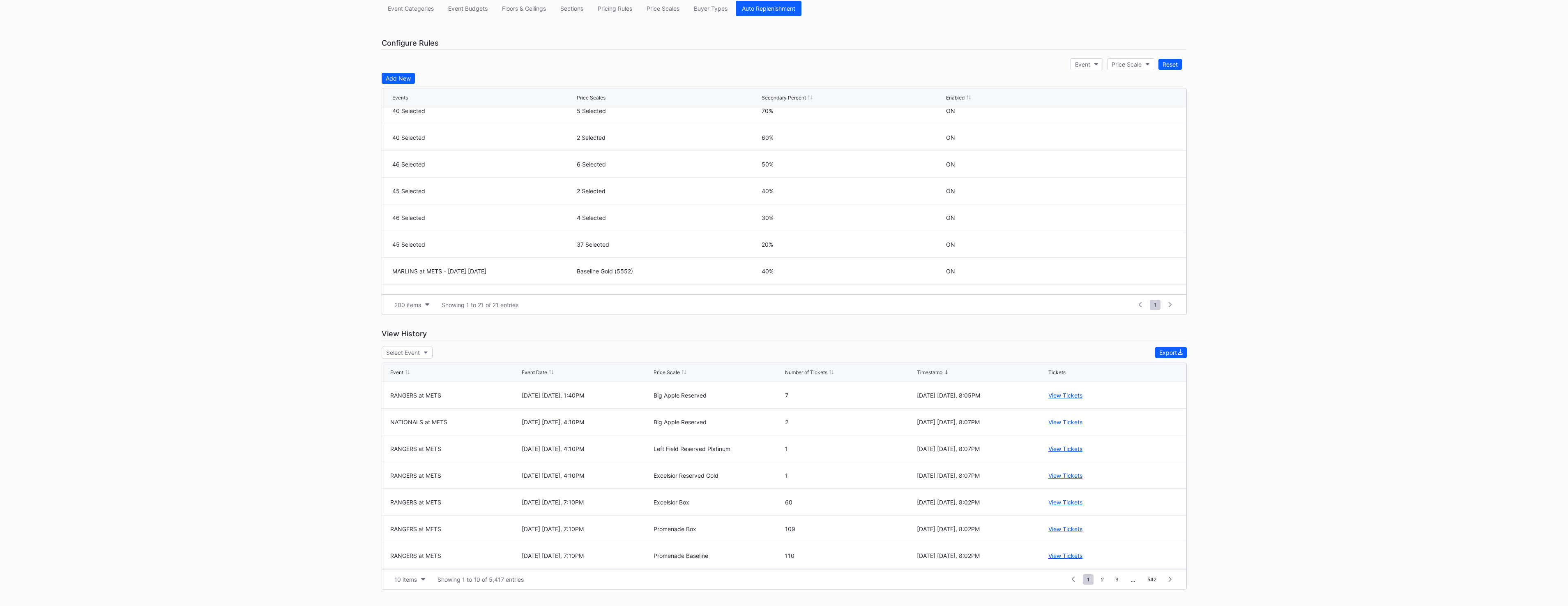
scroll to position [292, 0]
click at [1144, 175] on icon at bounding box center [1147, 176] width 6 height 6
click at [506, 172] on button "46 Selected" at bounding box center [483, 179] width 183 height 16
click at [469, 330] on div "RANGERS at METS - [DATE] [DATE]" at bounding box center [459, 328] width 95 height 7
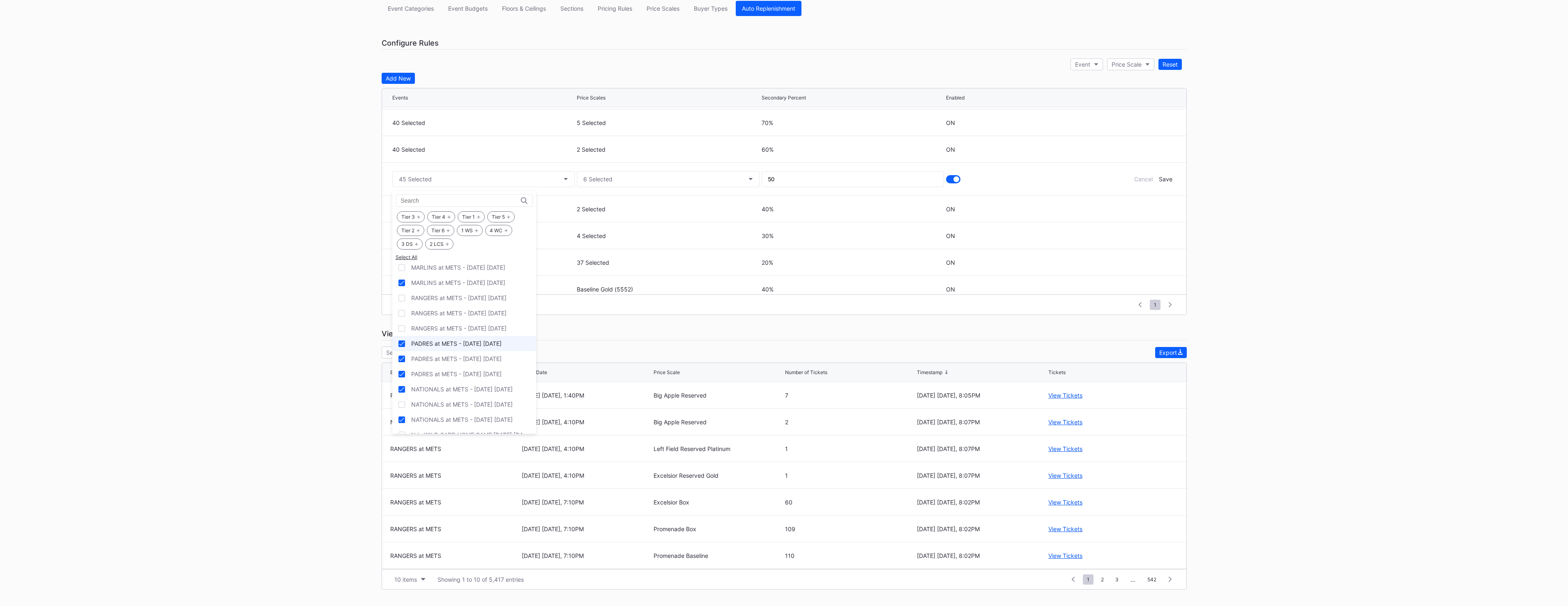
click at [469, 344] on div "PADRES at METS - [DATE] [DATE]" at bounding box center [456, 343] width 90 height 7
click at [469, 361] on div "PADRES at METS - [DATE] [DATE]" at bounding box center [456, 358] width 90 height 7
click at [468, 373] on div "PADRES at METS - [DATE] [DATE]" at bounding box center [456, 374] width 90 height 7
click at [467, 388] on div "NATIONALS at METS - [DATE] [DATE]" at bounding box center [462, 389] width 101 height 7
click at [468, 416] on div "NATIONALS at METS - [DATE] [DATE]" at bounding box center [464, 419] width 144 height 15
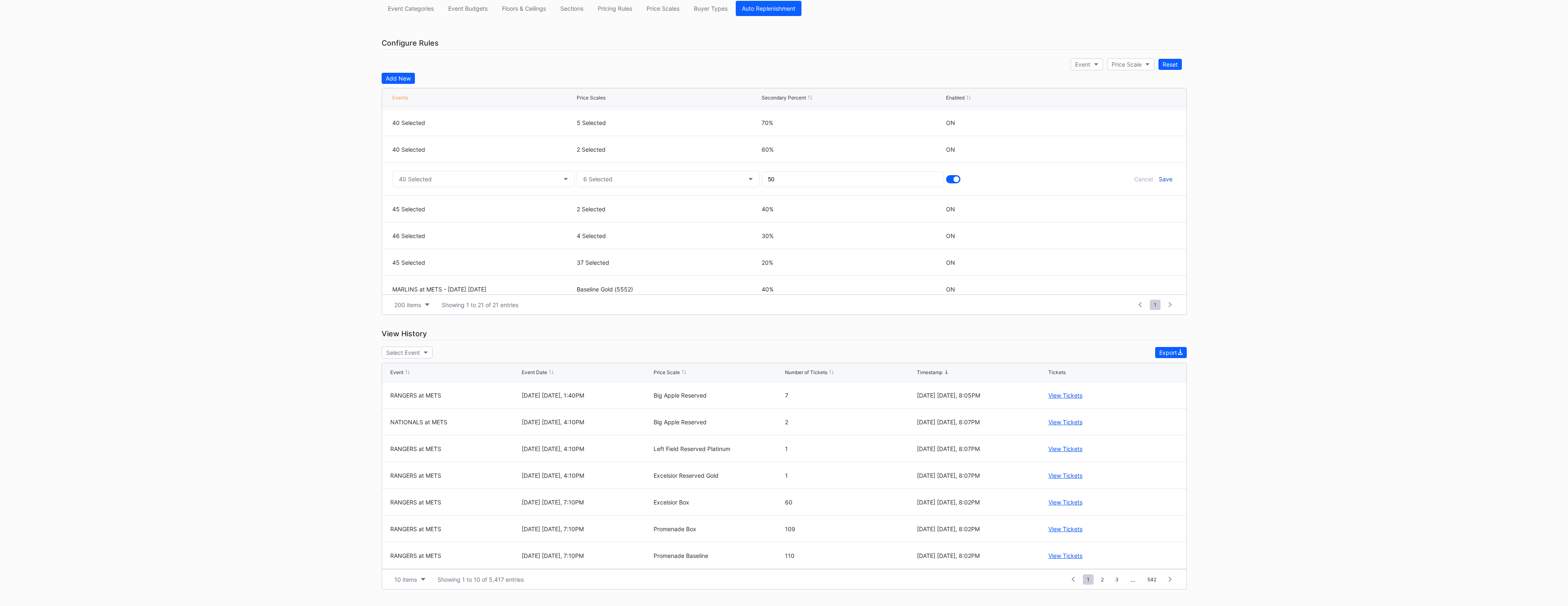
click at [1159, 176] on div "Save" at bounding box center [1165, 179] width 13 height 7
click at [1138, 200] on div "40 Selected 11 Selected 90% ON" at bounding box center [784, 197] width 804 height 27
click at [1144, 199] on icon at bounding box center [1147, 196] width 6 height 6
click at [1220, 229] on div "Overview Research Season Settings Mets Primary 2025 Download Season Settings Ev…" at bounding box center [784, 253] width 1568 height 706
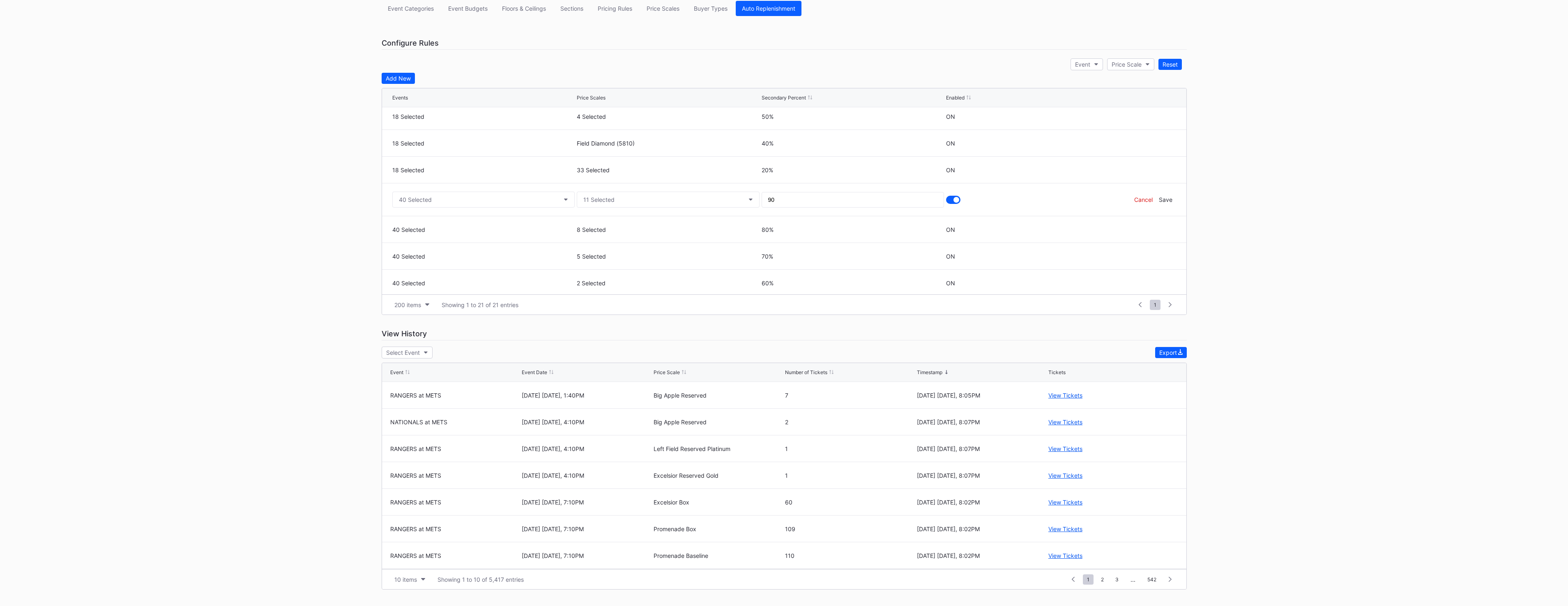
click at [1139, 200] on div "Cancel" at bounding box center [1143, 199] width 18 height 7
click at [1144, 206] on icon at bounding box center [1147, 207] width 6 height 6
click at [429, 215] on button "45 Selected" at bounding box center [483, 210] width 183 height 16
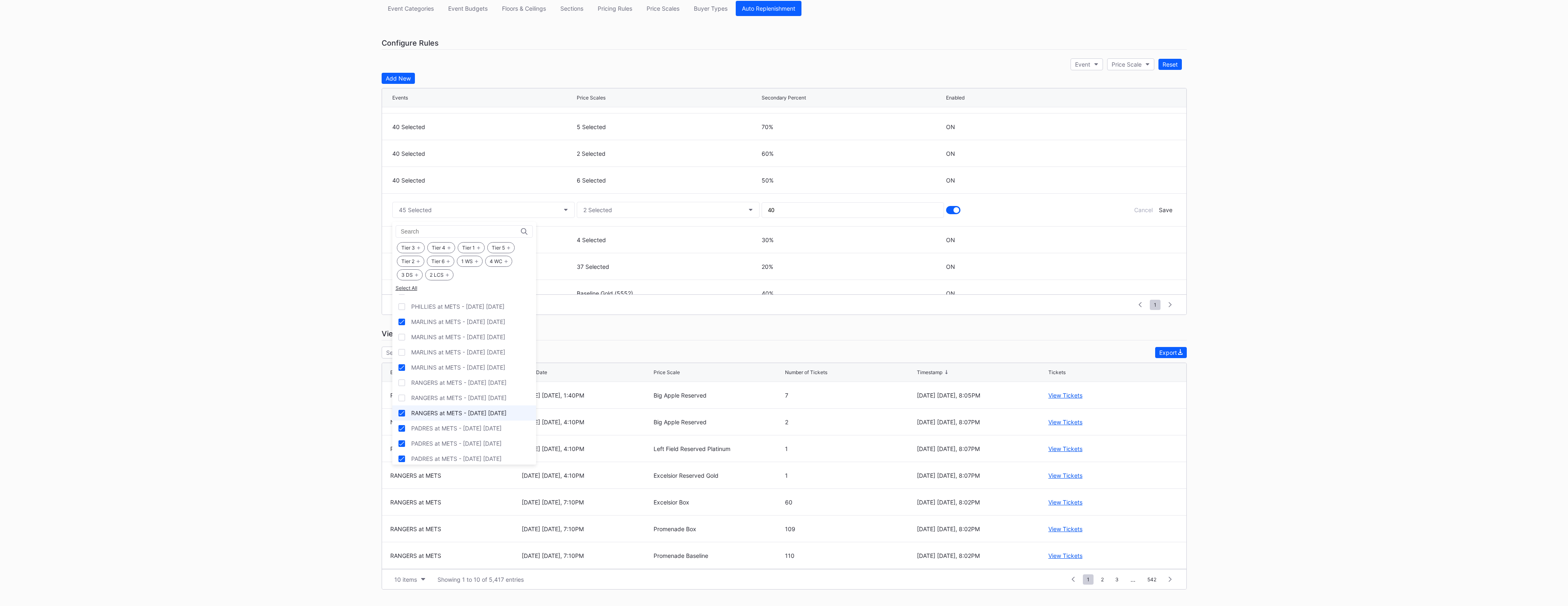
click at [493, 415] on div "RANGERS at METS - [DATE] [DATE]" at bounding box center [459, 413] width 95 height 7
click at [489, 434] on div "PADRES at METS - [DATE] [DATE]" at bounding box center [464, 428] width 144 height 15
click at [484, 446] on div "PADRES at METS - [DATE] [DATE]" at bounding box center [456, 443] width 90 height 7
click at [483, 459] on div "PADRES at METS - [DATE] [DATE]" at bounding box center [456, 458] width 90 height 7
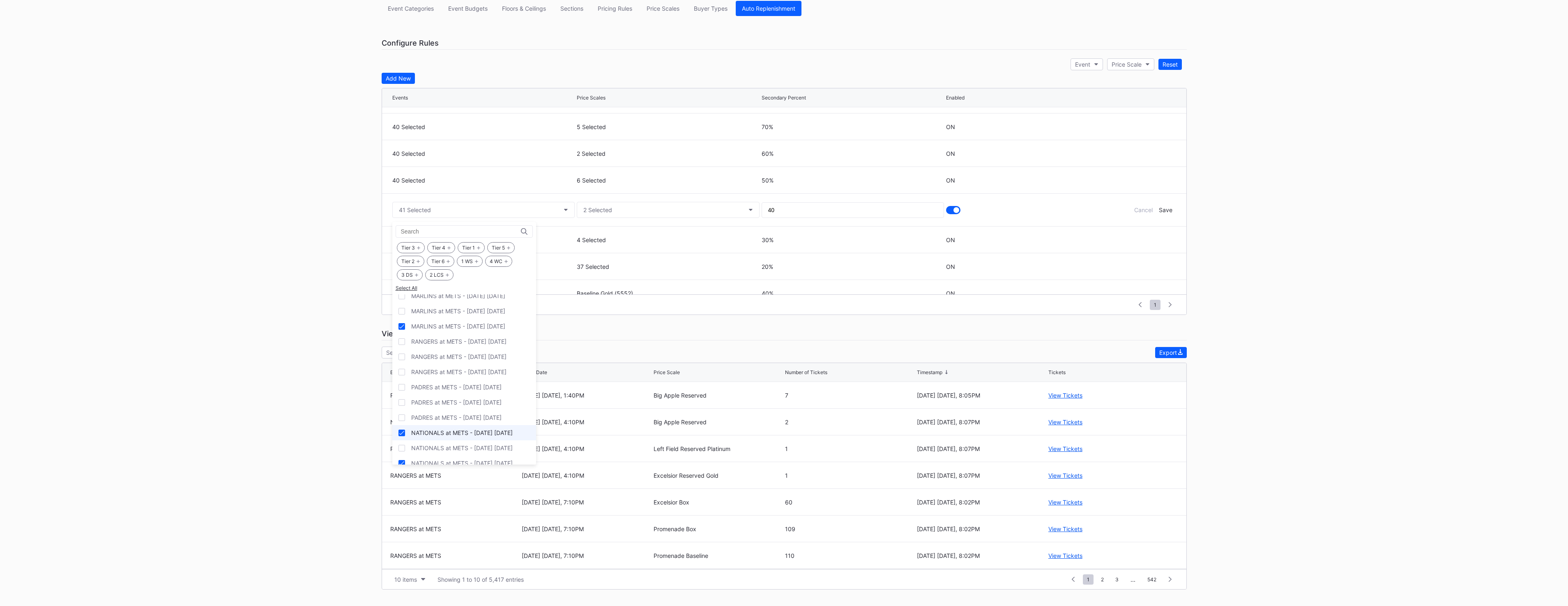
click at [481, 436] on div "NATIONALS at METS - [DATE] [DATE]" at bounding box center [464, 432] width 144 height 15
click at [478, 459] on div "NATIONALS at METS - [DATE] [DATE]" at bounding box center [464, 463] width 144 height 15
click at [1159, 209] on div "Save" at bounding box center [1165, 209] width 13 height 7
click at [1144, 149] on icon at bounding box center [1147, 147] width 6 height 6
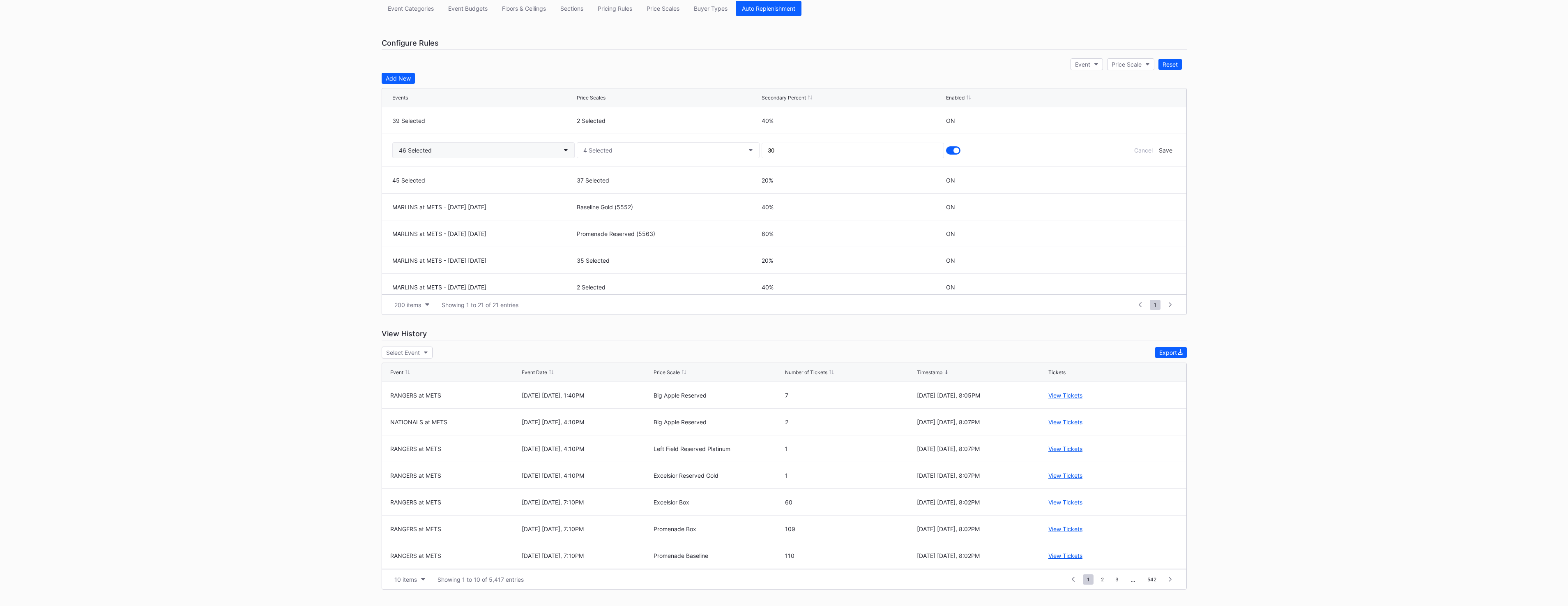
click at [466, 153] on button "46 Selected" at bounding box center [483, 150] width 183 height 16
click at [465, 364] on div "RANGERS at METS - [DATE] [DATE]" at bounding box center [459, 364] width 95 height 7
drag, startPoint x: 461, startPoint y: 382, endPoint x: 461, endPoint y: 390, distance: 8.0
click at [461, 382] on div "PADRES at METS - [DATE] [DATE]" at bounding box center [456, 379] width 90 height 7
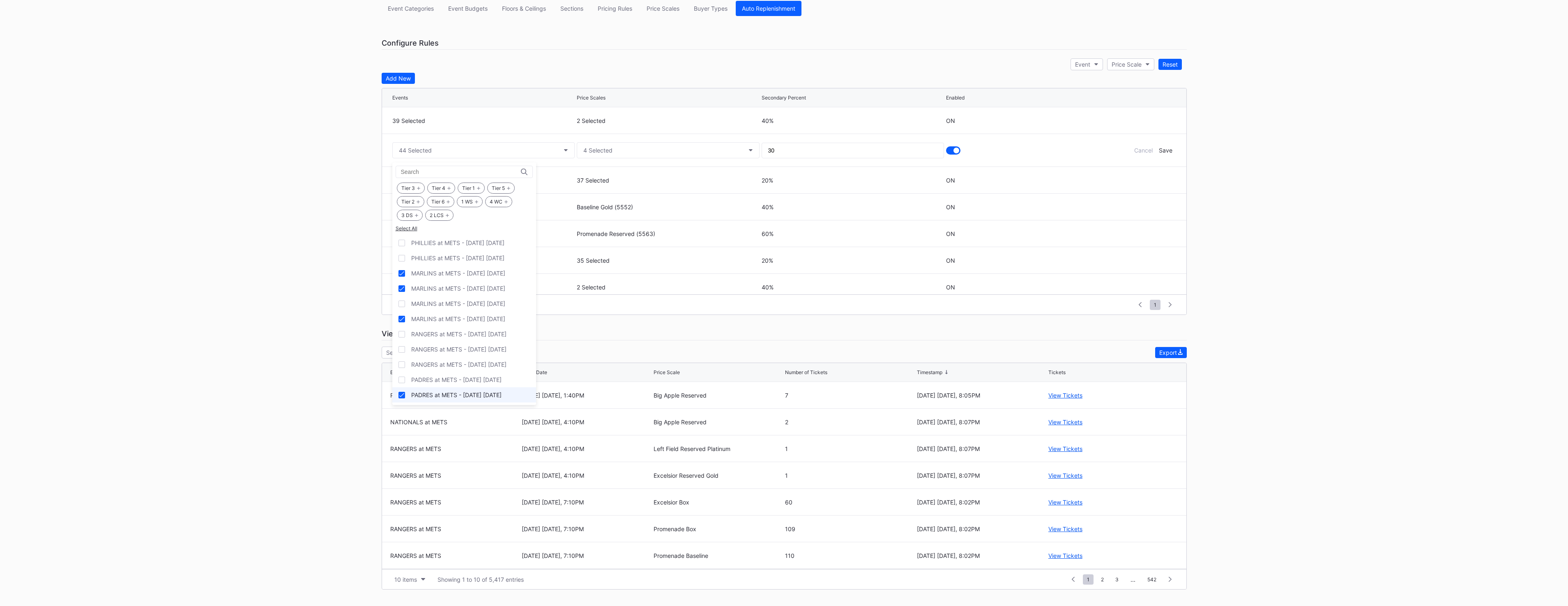
click at [461, 391] on div "PADRES at METS - [DATE] [DATE]" at bounding box center [464, 394] width 144 height 15
click at [464, 375] on div "PADRES at METS - [DATE] [DATE]" at bounding box center [464, 369] width 144 height 15
click at [463, 383] on div "NATIONALS at METS - [DATE] [DATE]" at bounding box center [462, 383] width 101 height 7
click at [481, 334] on div "NATIONALS at METS - [DATE] [DATE]" at bounding box center [462, 332] width 101 height 7
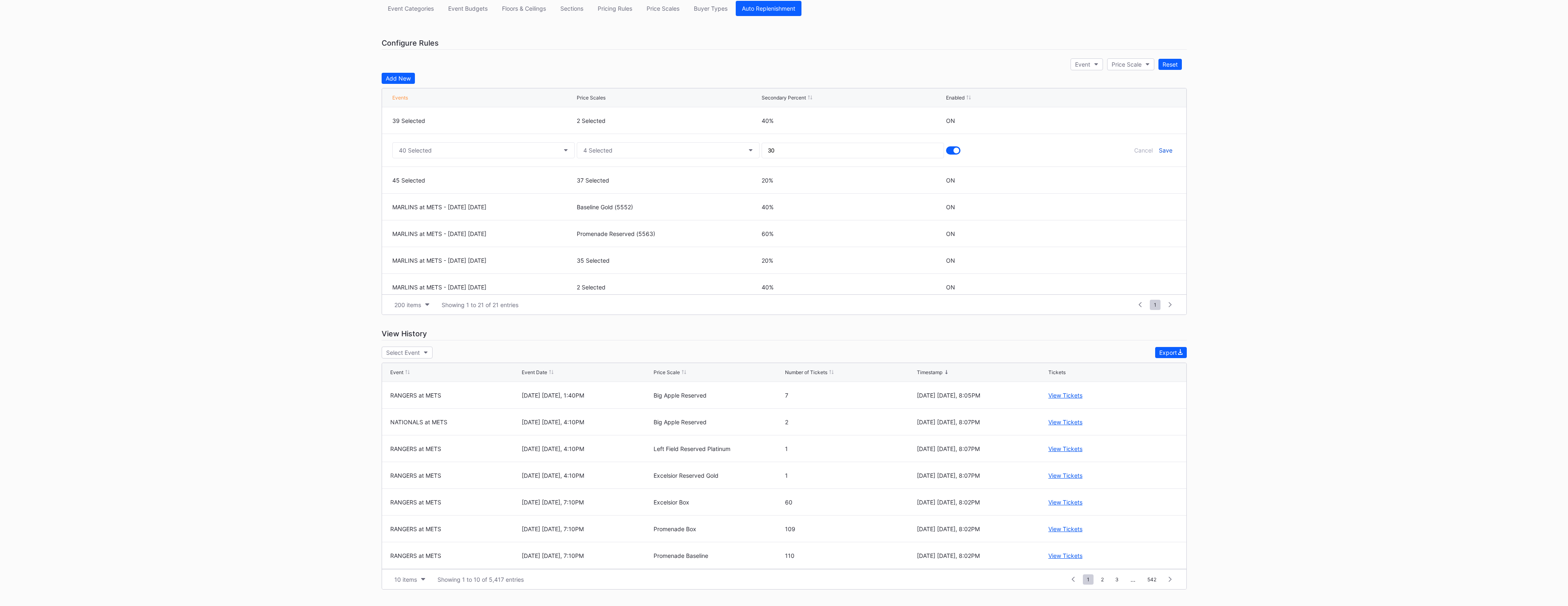
click at [1161, 151] on div "Save" at bounding box center [1165, 150] width 13 height 7
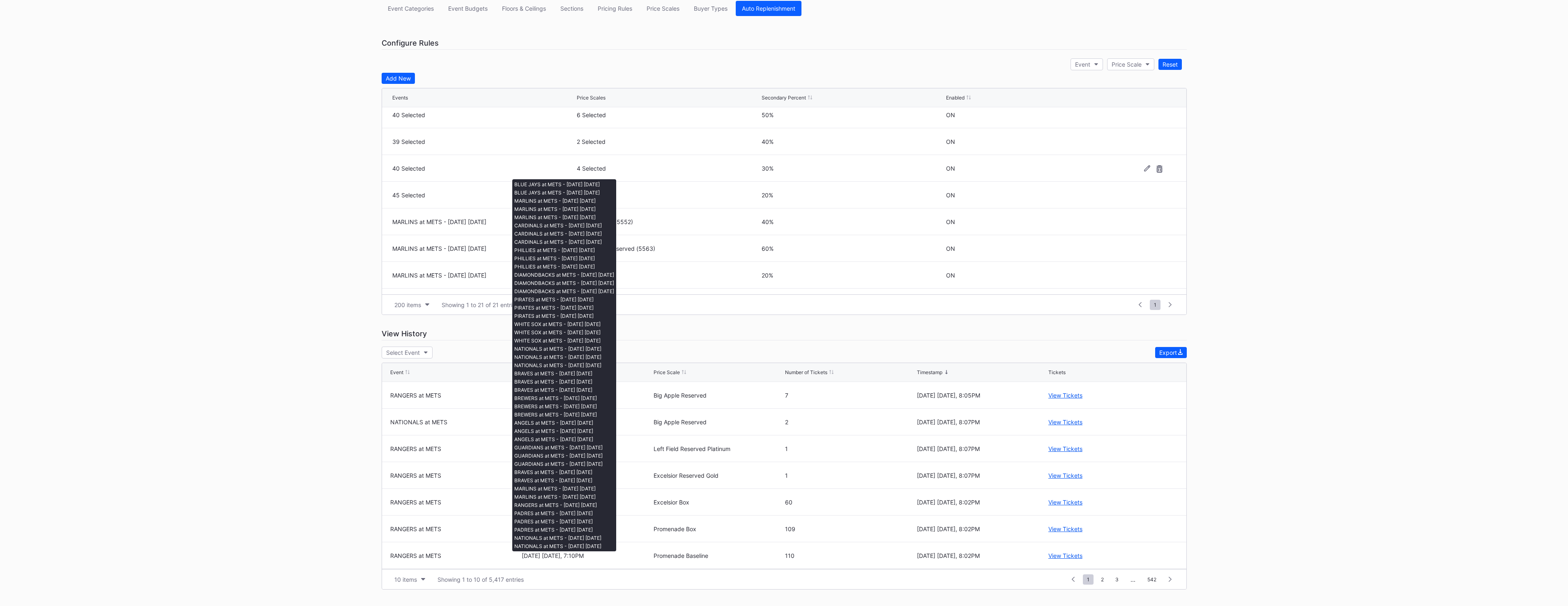
scroll to position [333, 0]
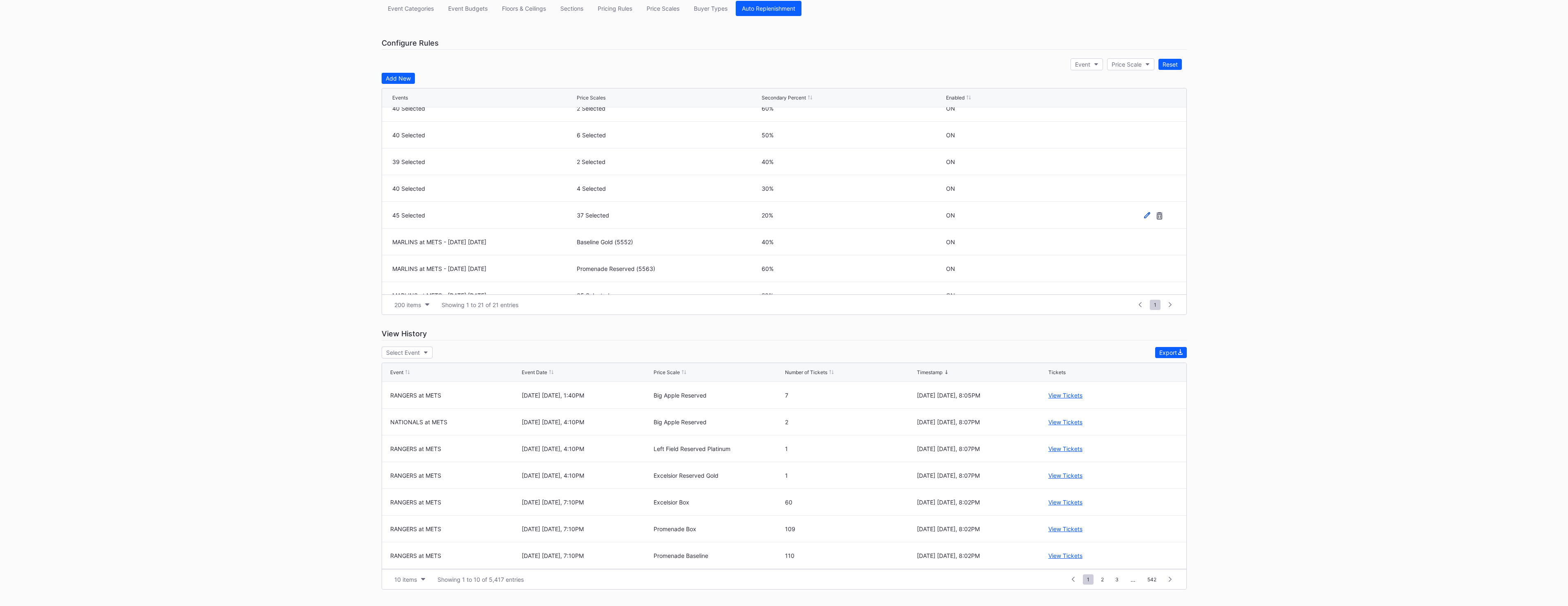
click at [1144, 215] on icon at bounding box center [1147, 215] width 6 height 6
click at [453, 218] on button "45 Selected" at bounding box center [483, 218] width 183 height 16
click at [475, 457] on div "RANGERS at METS - [DATE] [DATE]" at bounding box center [459, 460] width 95 height 7
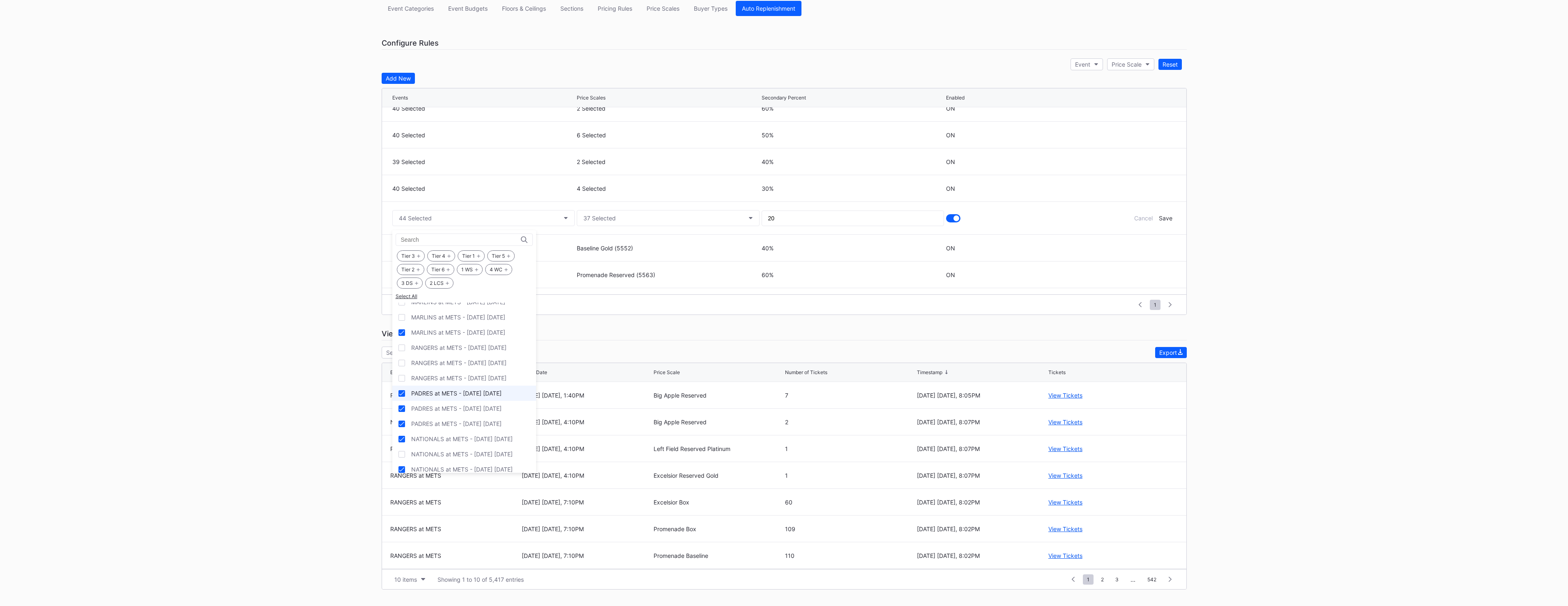
click at [477, 393] on div "PADRES at METS - [DATE] [DATE]" at bounding box center [456, 393] width 90 height 7
click at [476, 410] on div "PADRES at METS - [DATE] [DATE]" at bounding box center [456, 408] width 90 height 7
click at [474, 424] on div "PADRES at METS - [DATE] [DATE]" at bounding box center [456, 423] width 90 height 7
click at [470, 444] on div "NATIONALS at METS - [DATE] [DATE]" at bounding box center [464, 438] width 144 height 15
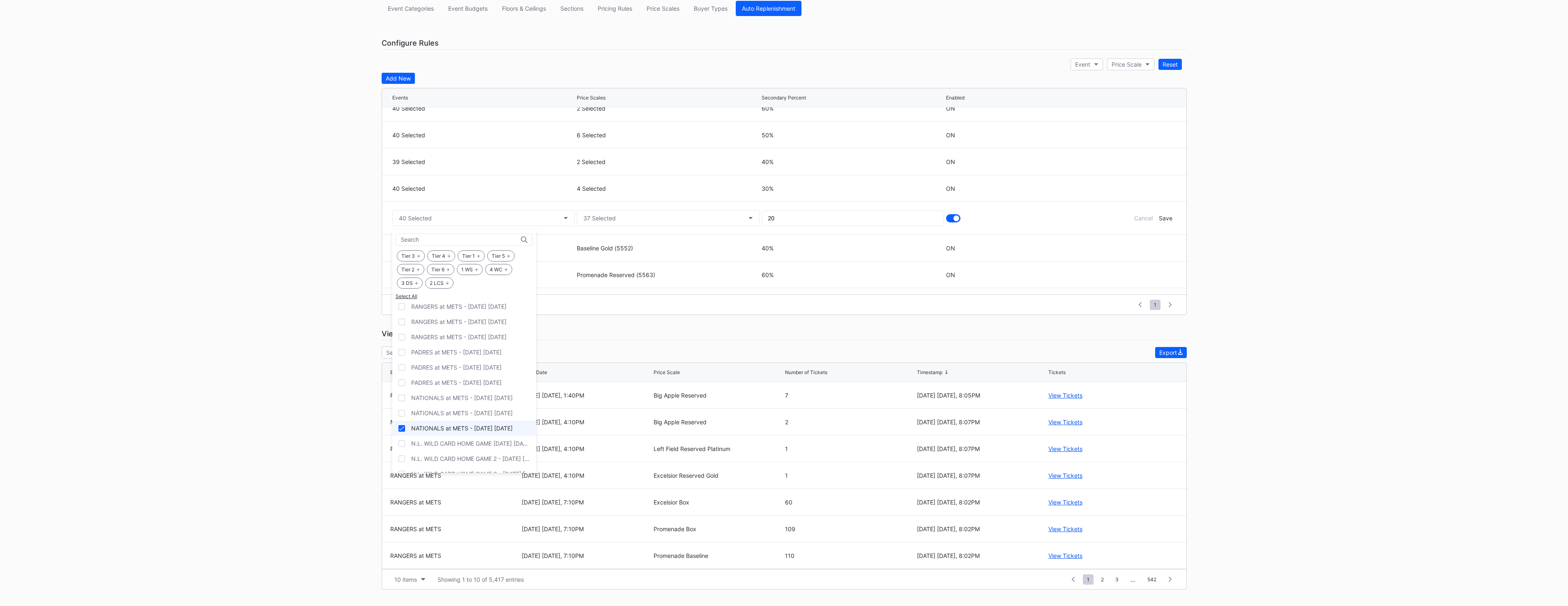
click at [471, 433] on div "NATIONALS at METS - [DATE] [DATE]" at bounding box center [464, 428] width 144 height 15
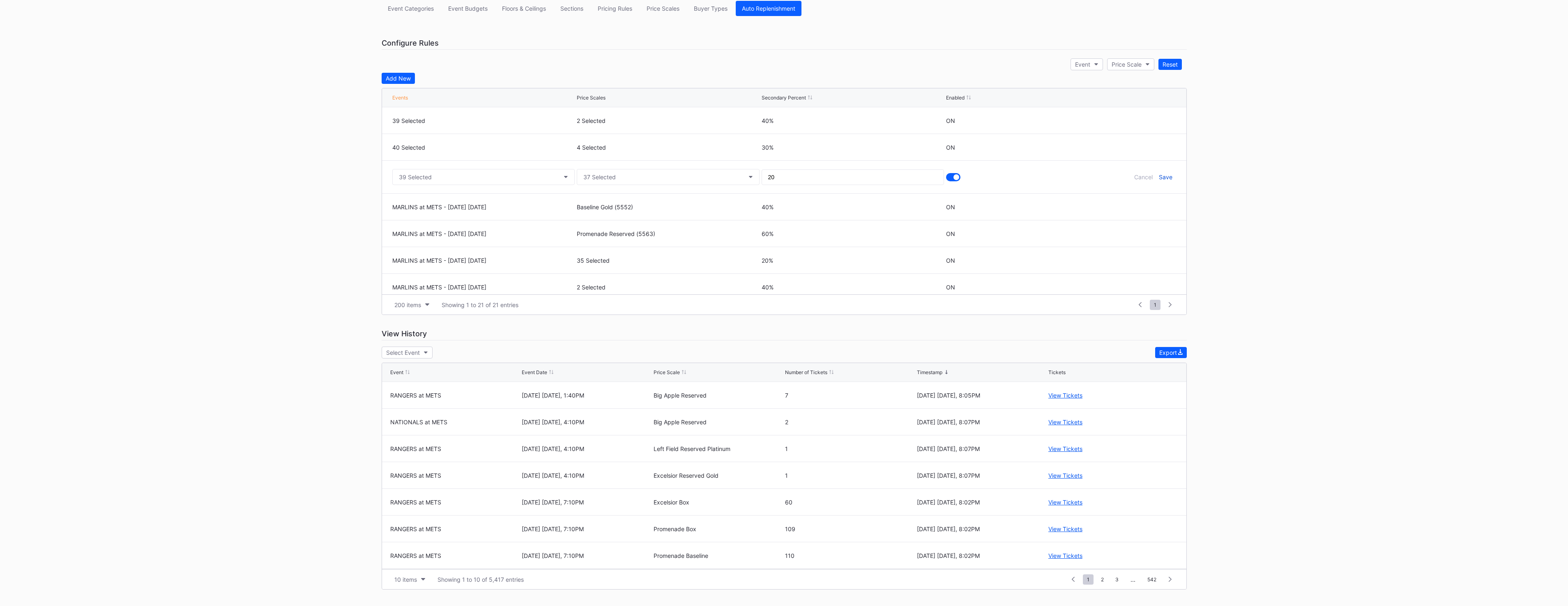
click at [1160, 178] on div "Save" at bounding box center [1165, 177] width 13 height 7
